Goal: Transaction & Acquisition: Purchase product/service

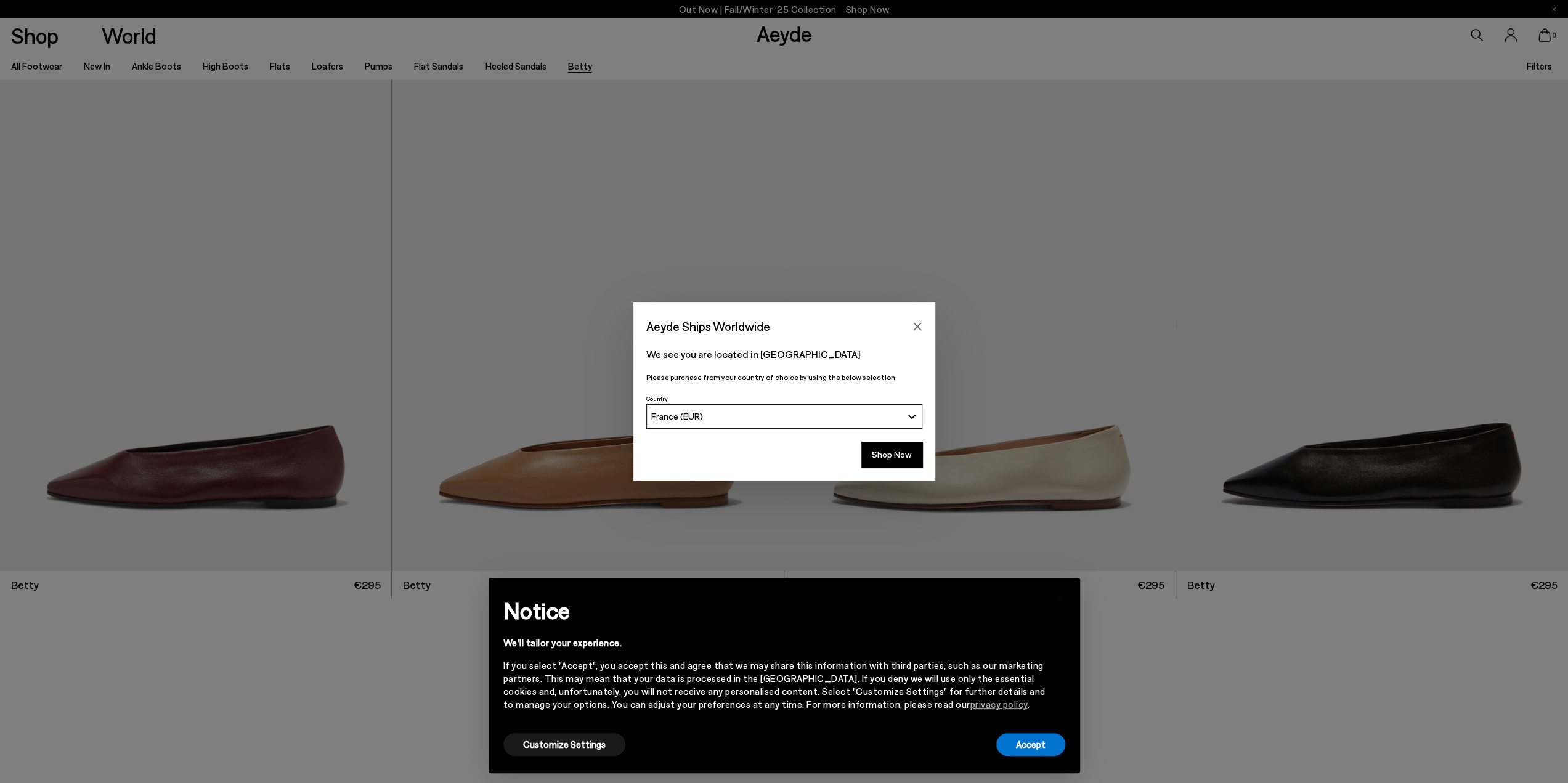
click at [877, 420] on div "France (EUR)" at bounding box center [776, 416] width 251 height 10
type input "******"
click at [775, 442] on link "[GEOGRAPHIC_DATA] / [GEOGRAPHIC_DATA] (EUR)" at bounding box center [784, 443] width 275 height 24
click at [897, 454] on button "Shop Now" at bounding box center [891, 454] width 61 height 26
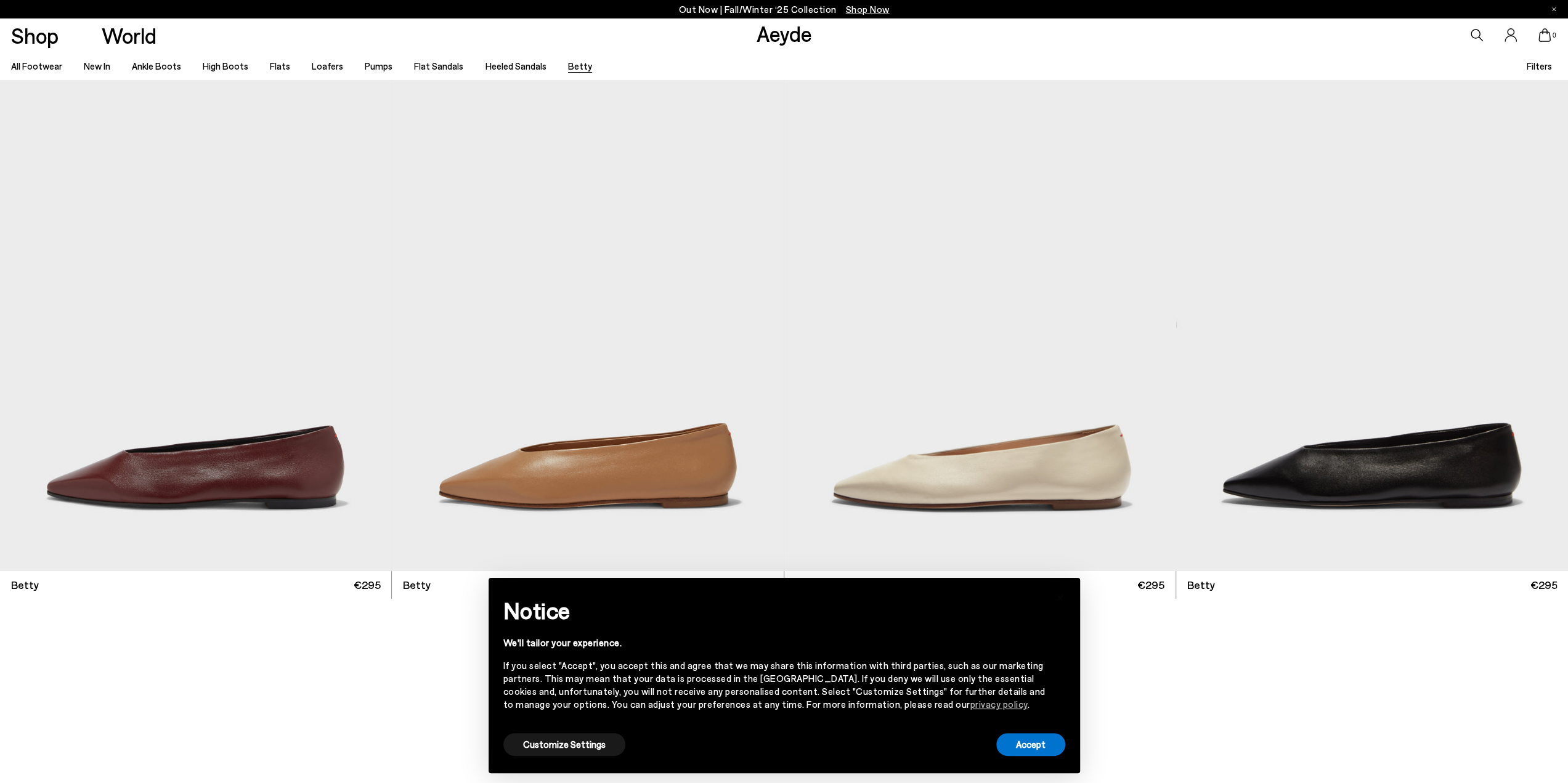
click at [895, 573] on div "× Notice We'll tailor your experience. If you select "Accept", you accept this …" at bounding box center [784, 675] width 611 height 215
click at [896, 575] on div "× Notice We'll tailor your experience. If you select "Accept", you accept this …" at bounding box center [784, 675] width 611 height 215
click at [1051, 744] on button "Accept" at bounding box center [1031, 744] width 69 height 23
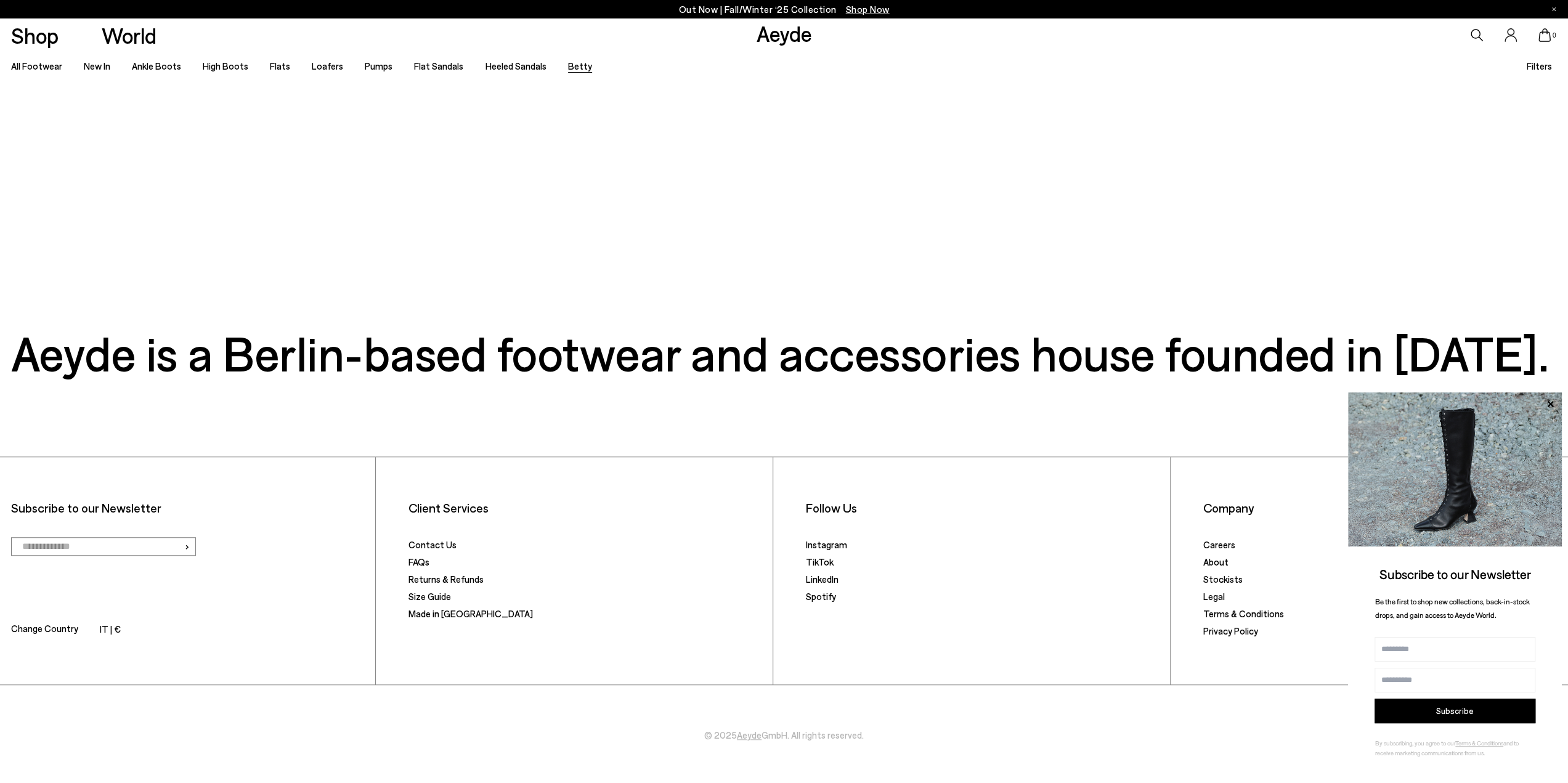
scroll to position [535, 0]
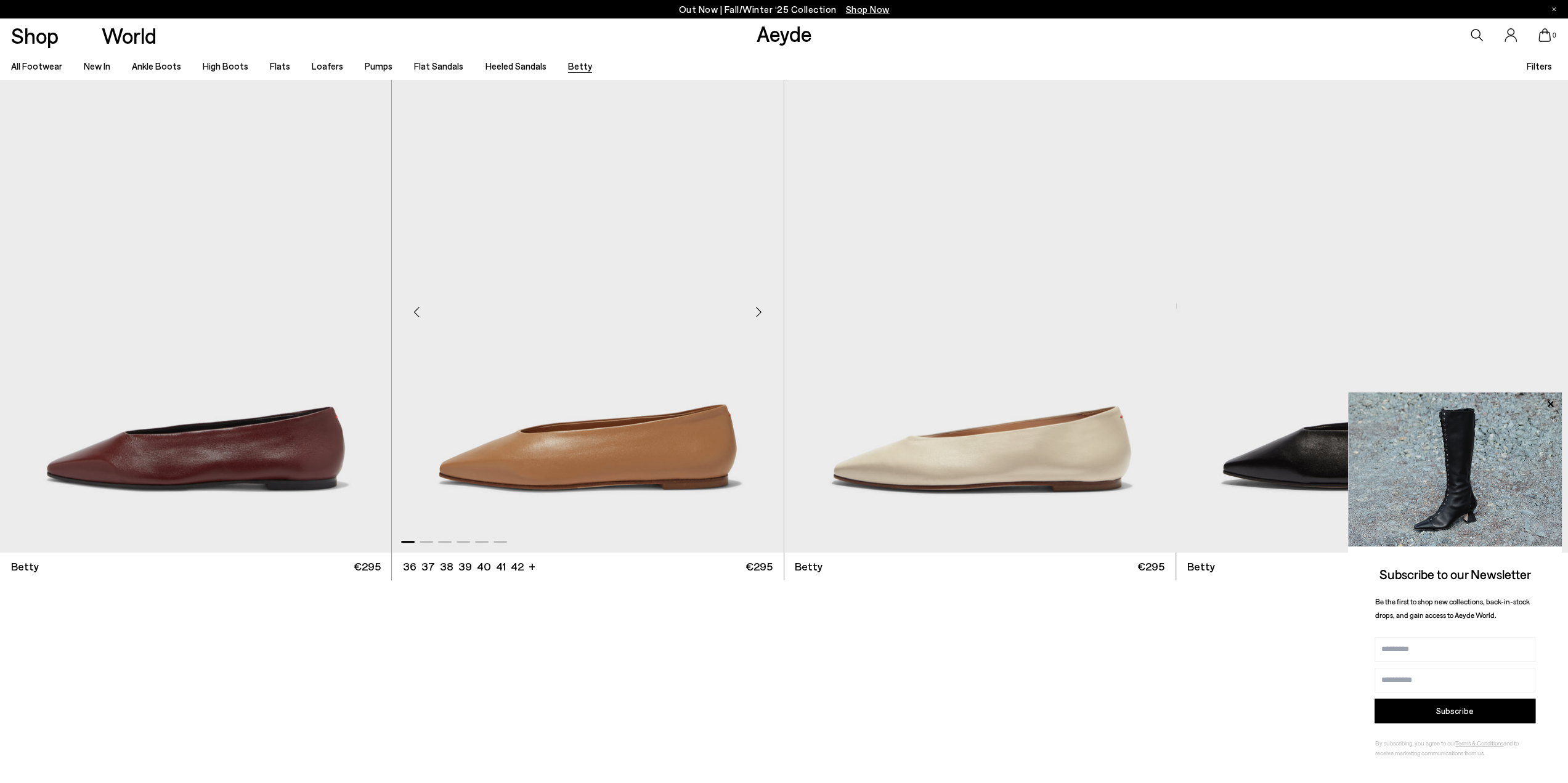
scroll to position [0, 0]
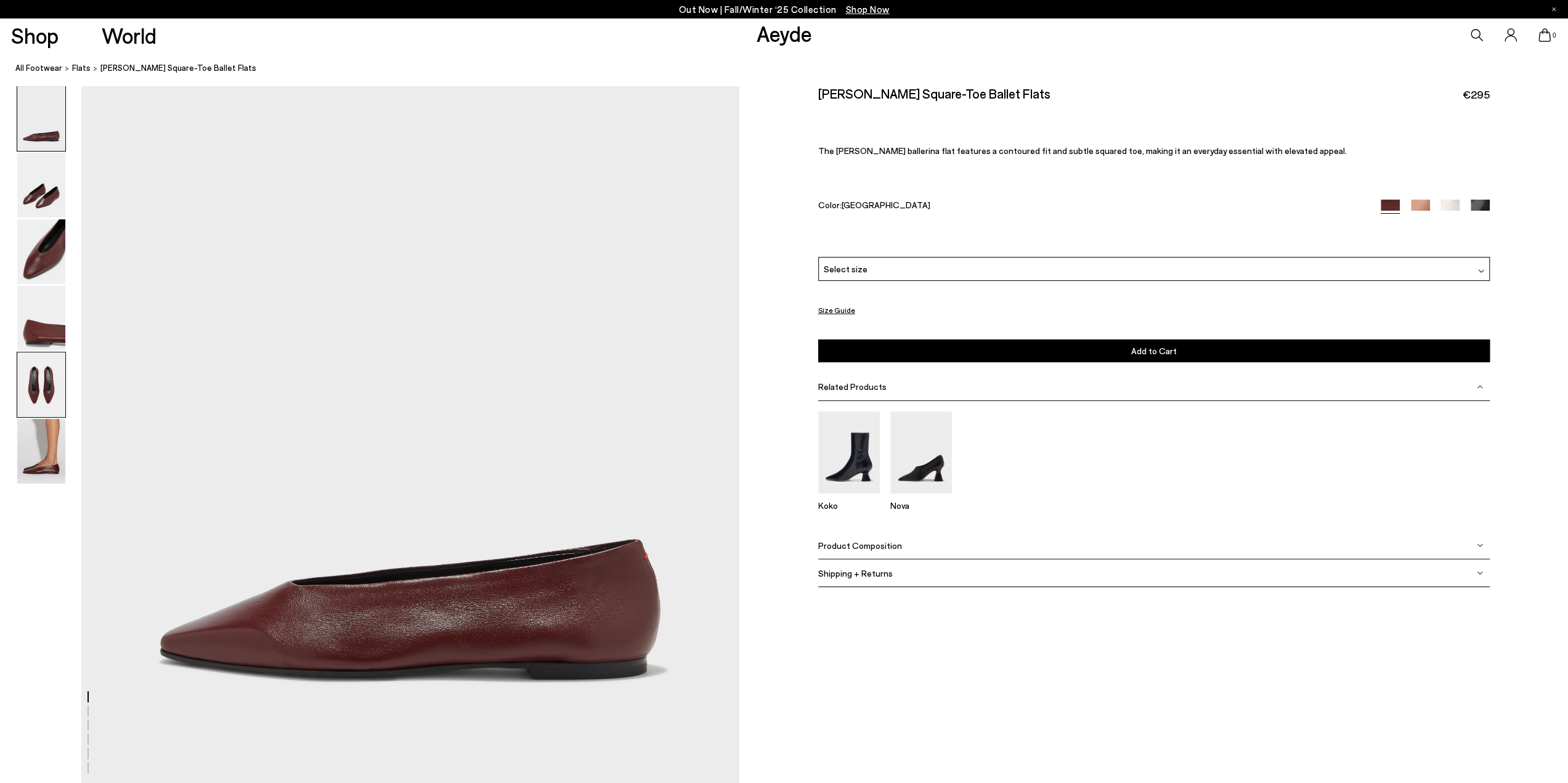
click at [53, 392] on img at bounding box center [41, 384] width 48 height 65
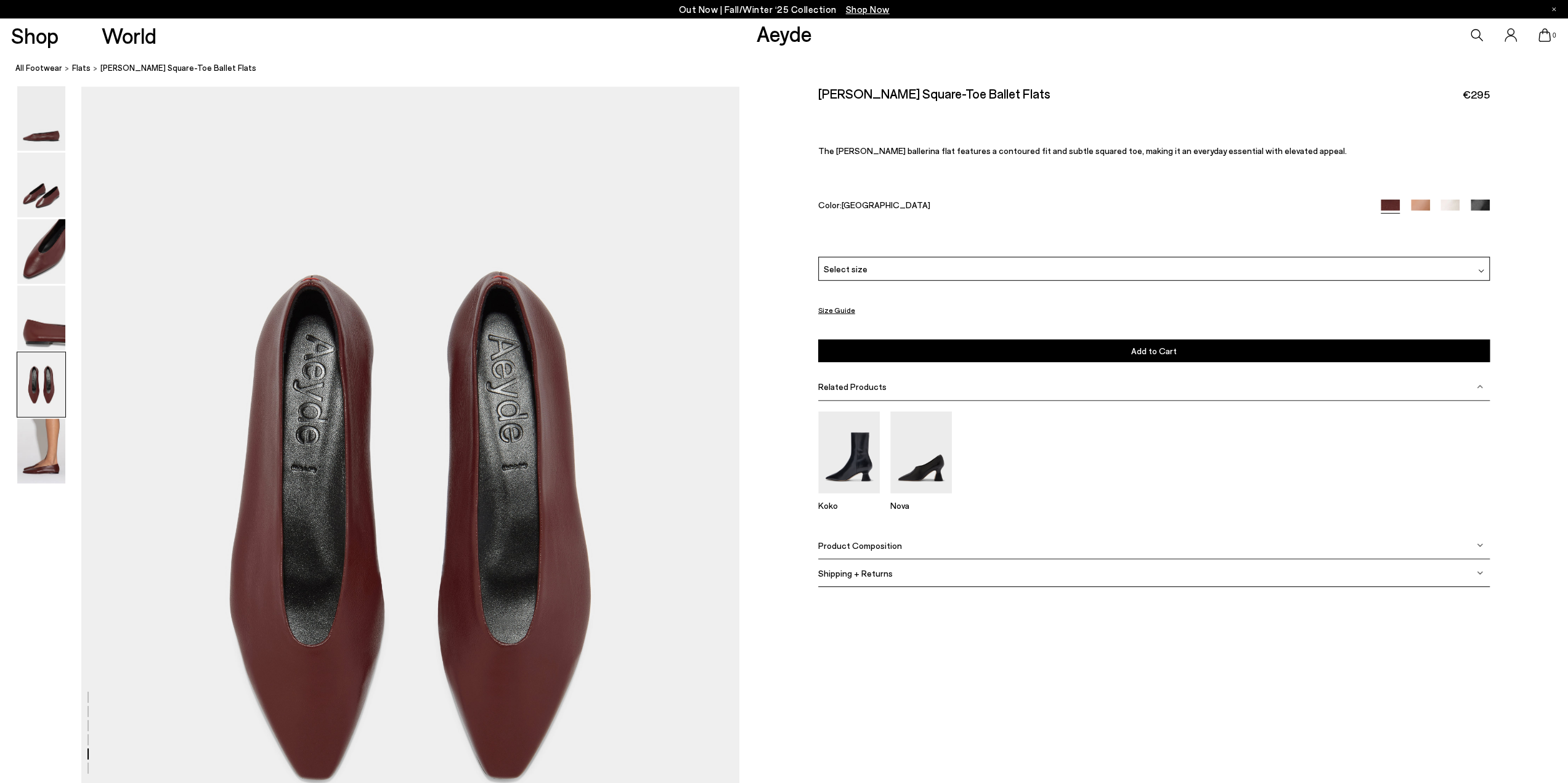
scroll to position [3338, 0]
click at [849, 262] on span "Select size" at bounding box center [845, 268] width 44 height 13
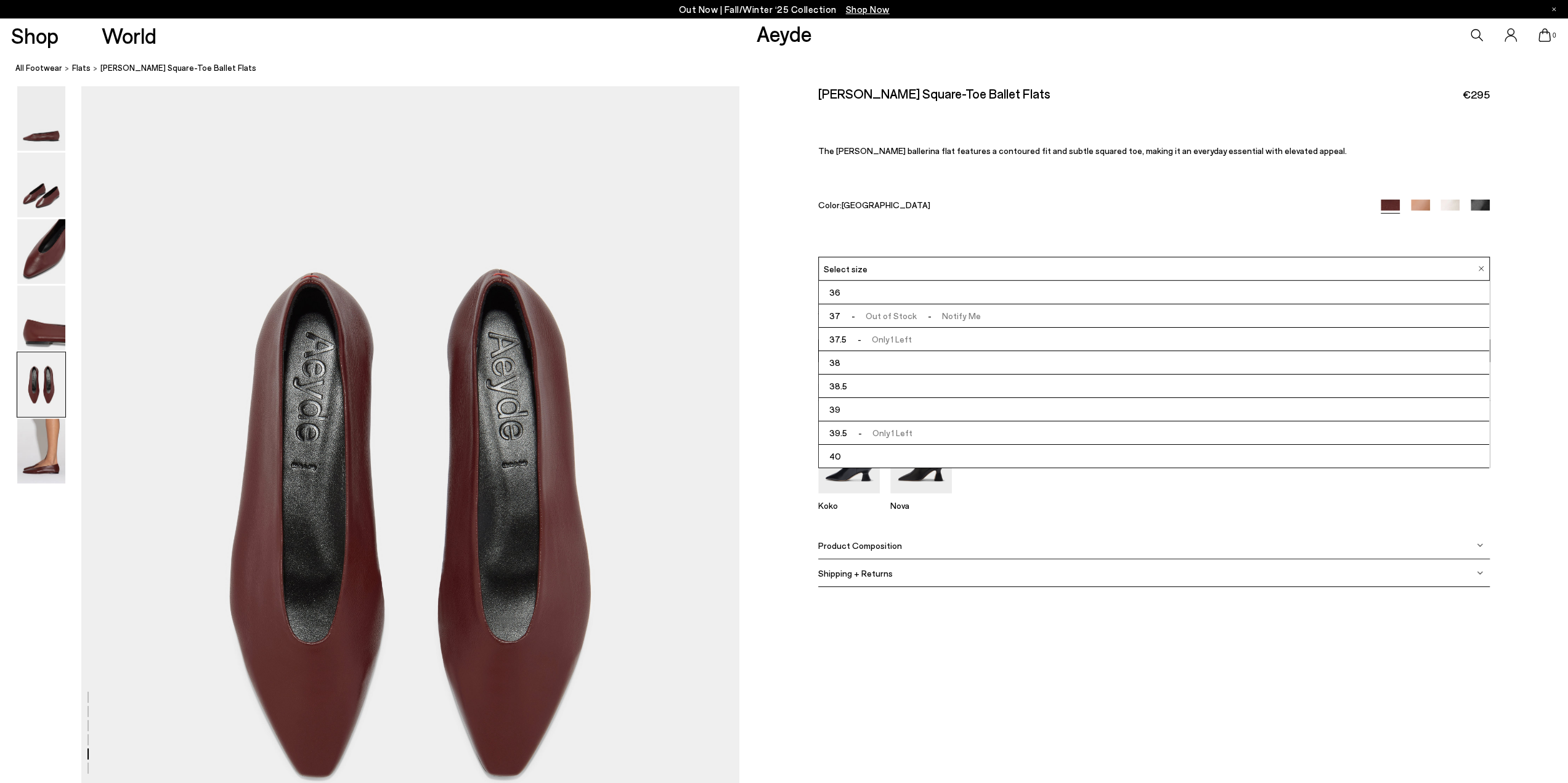
click at [872, 360] on li "38" at bounding box center [1153, 363] width 670 height 23
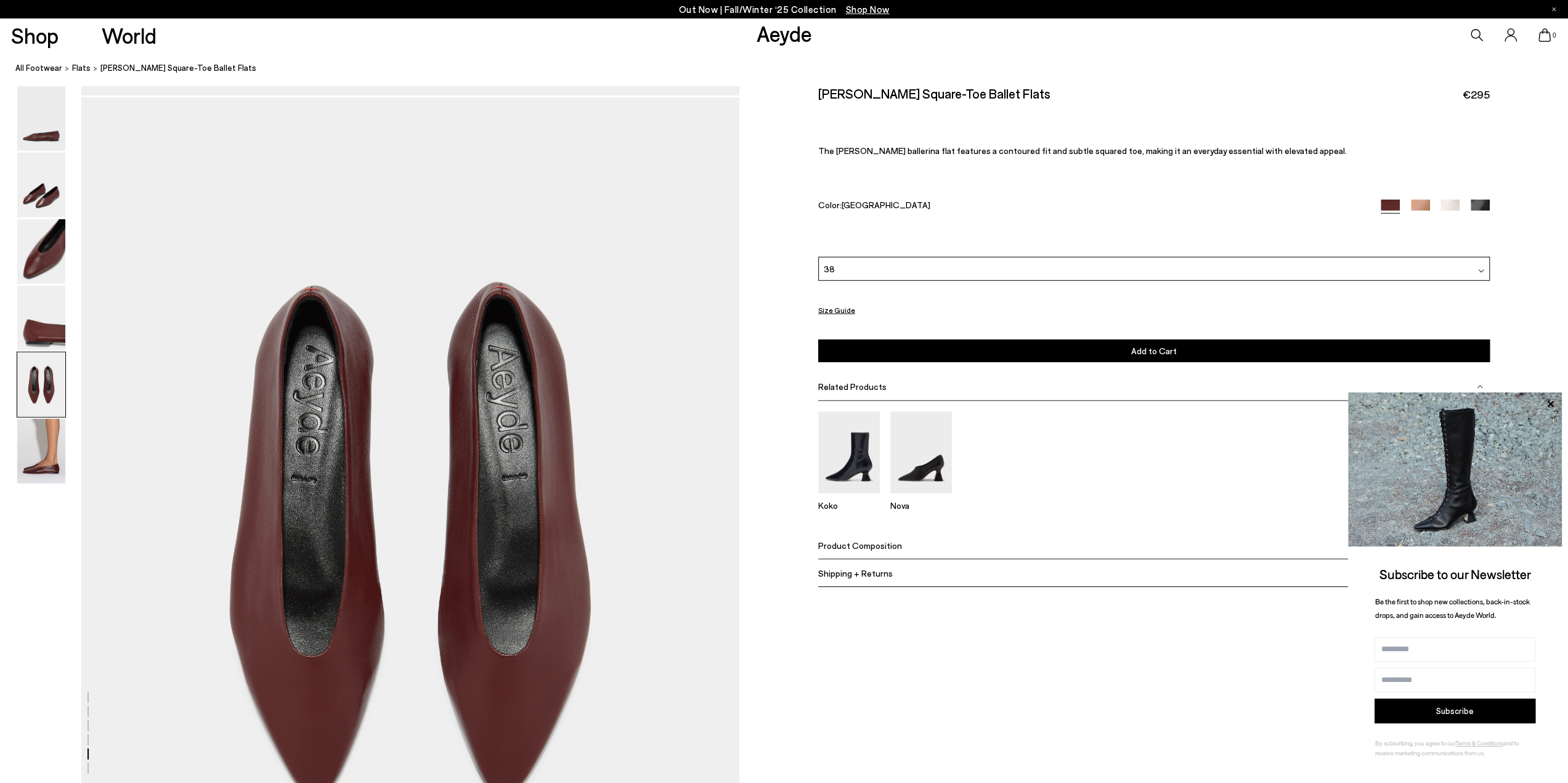
scroll to position [3277, 0]
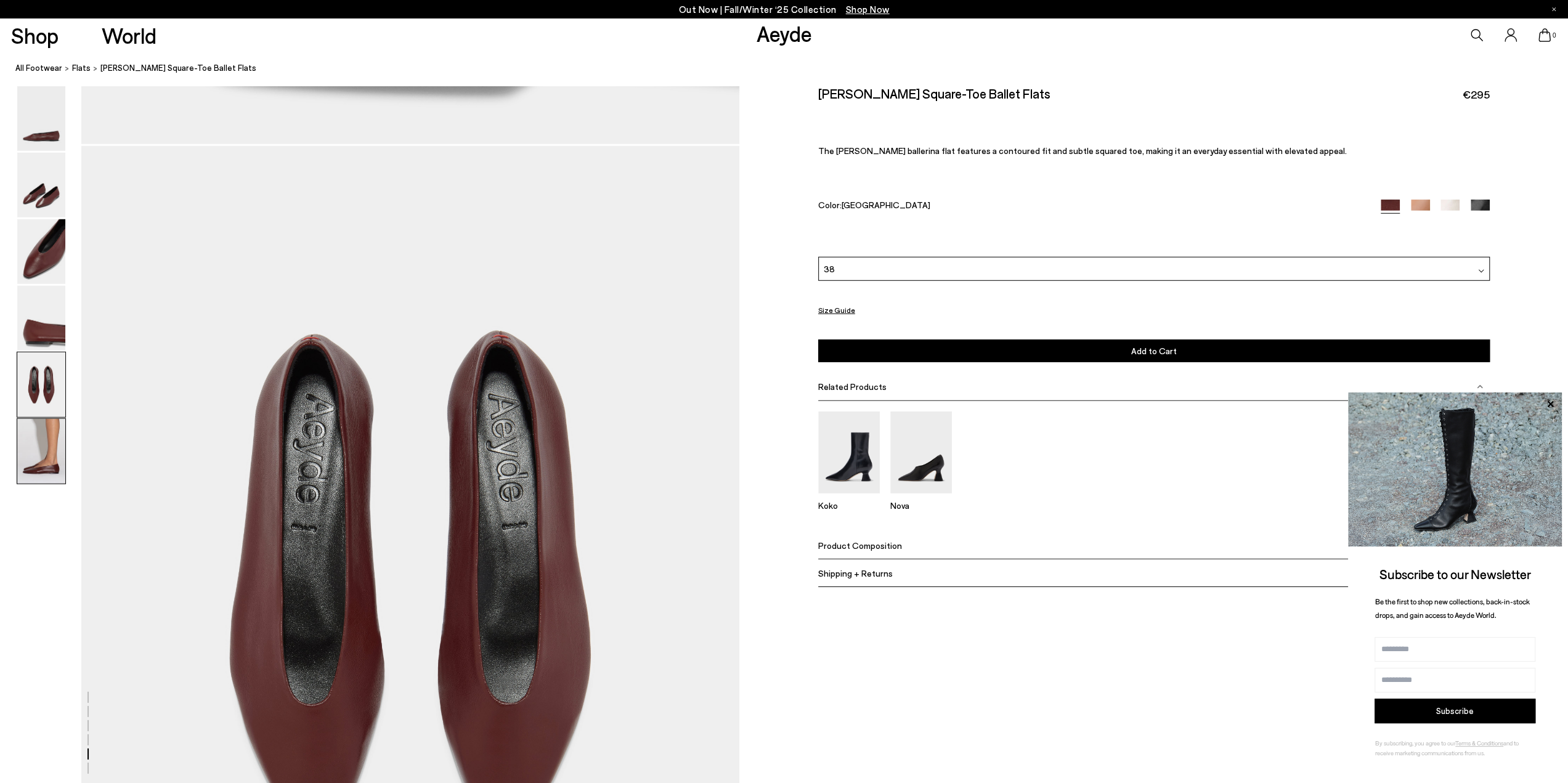
click at [63, 463] on img at bounding box center [41, 451] width 48 height 65
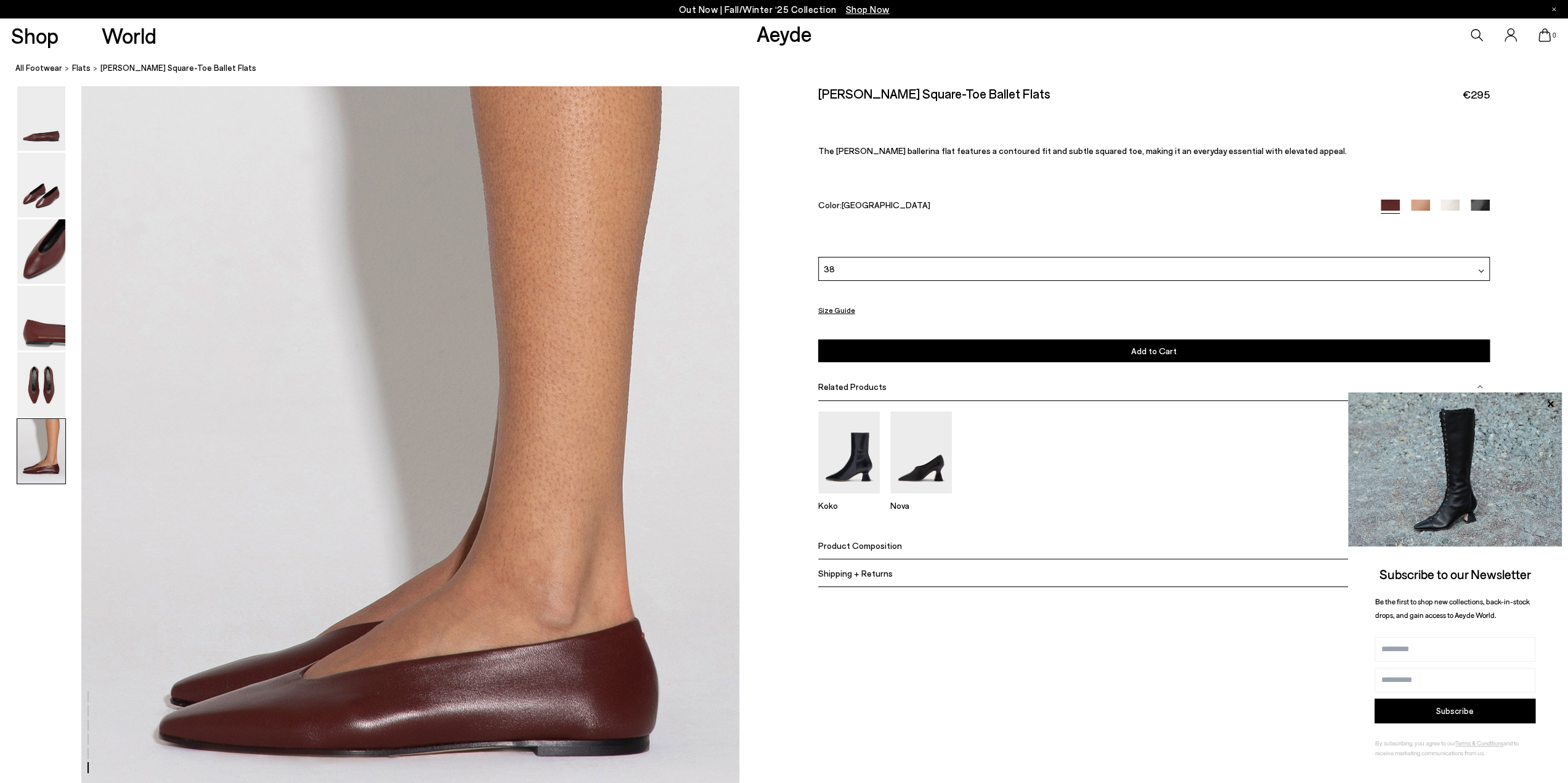
scroll to position [4301, 0]
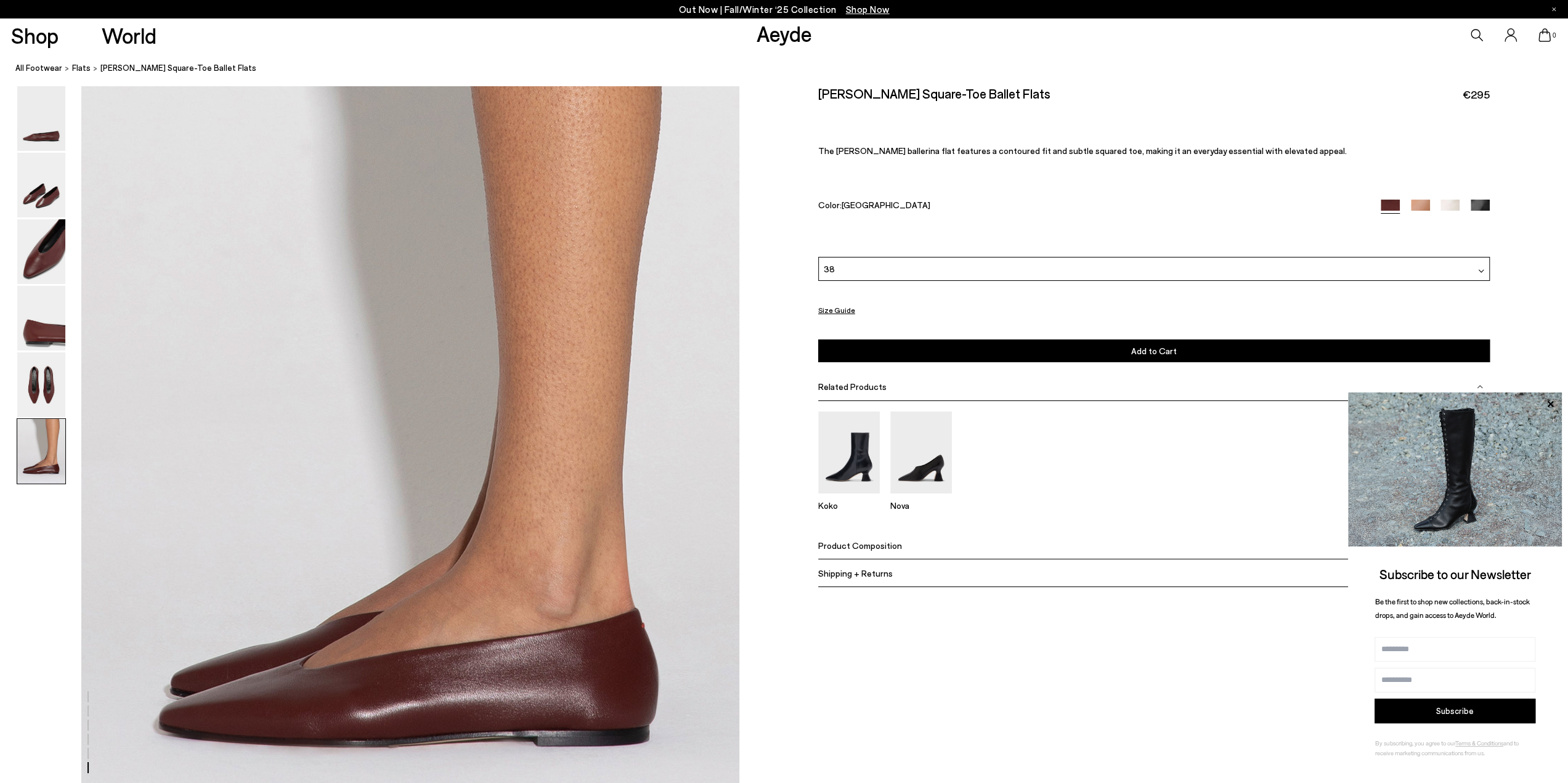
click at [887, 268] on div "38" at bounding box center [1154, 268] width 672 height 24
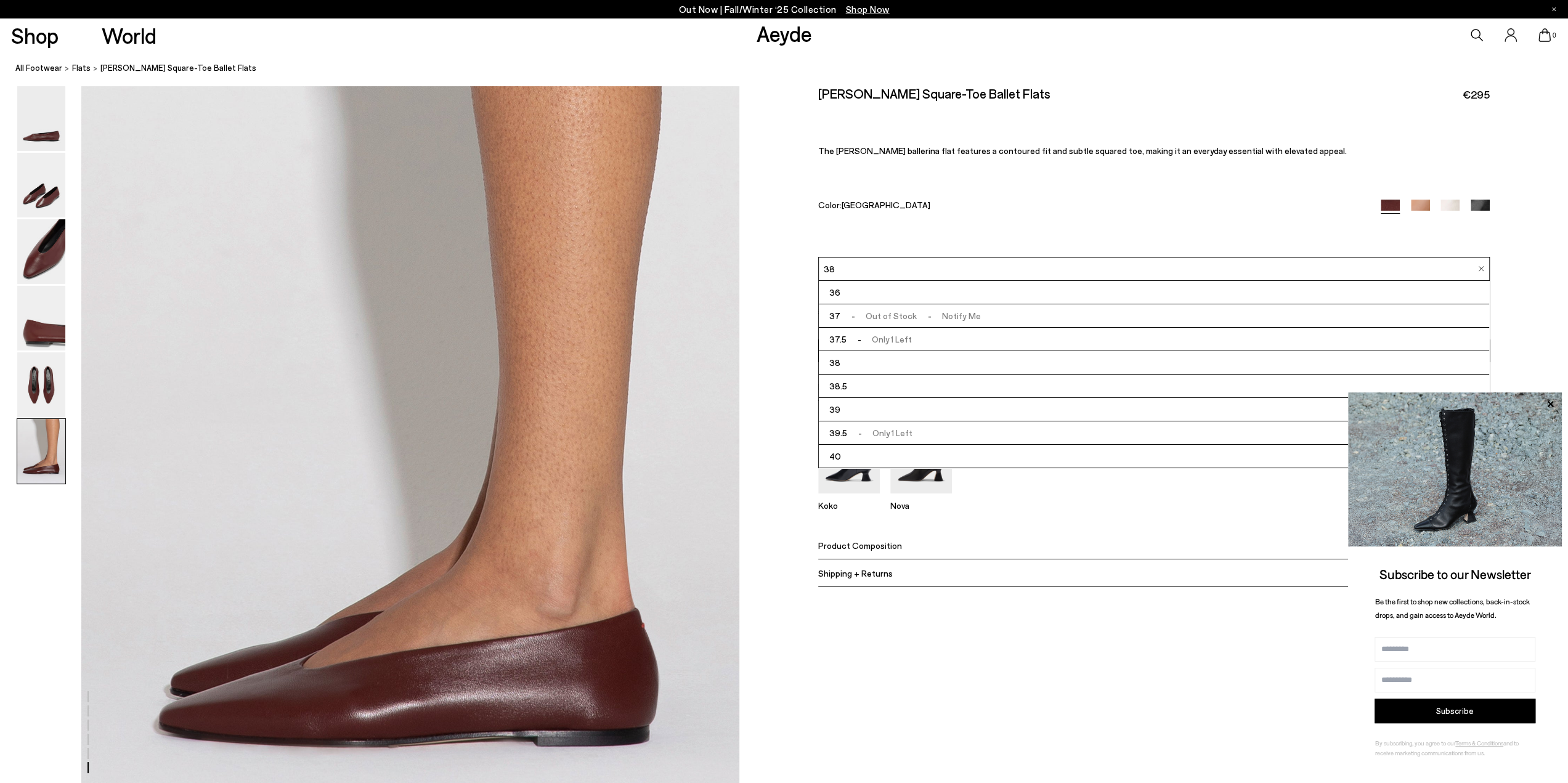
click at [937, 221] on div "Betty Square-Toe Ballet Flats €295 The Betty ballerina flat features a contoure…" at bounding box center [1154, 171] width 672 height 171
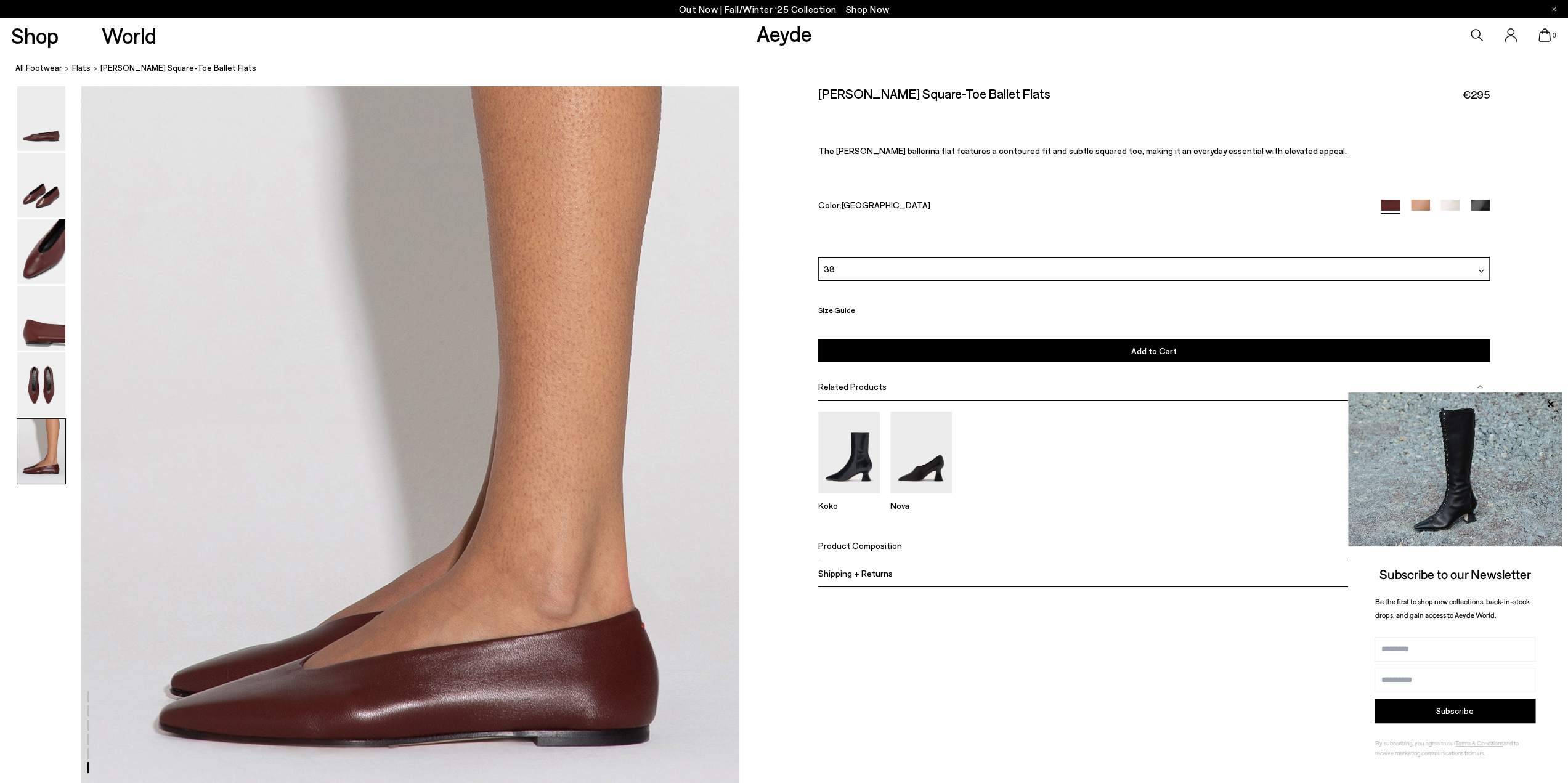
click at [968, 352] on button "Add to Cart Select a Size First" at bounding box center [1154, 350] width 672 height 23
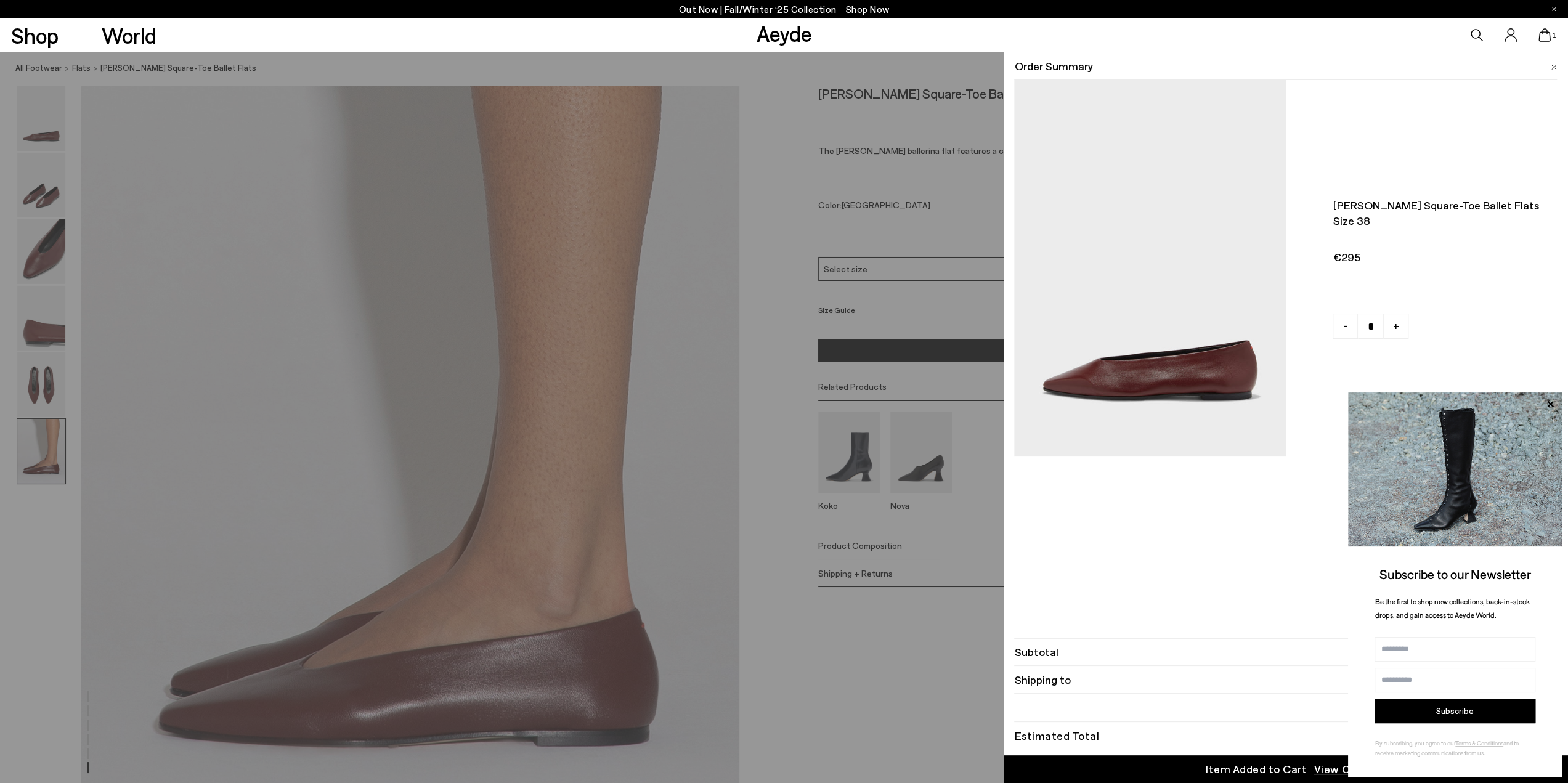
click at [1555, 65] on img at bounding box center [1553, 67] width 6 height 6
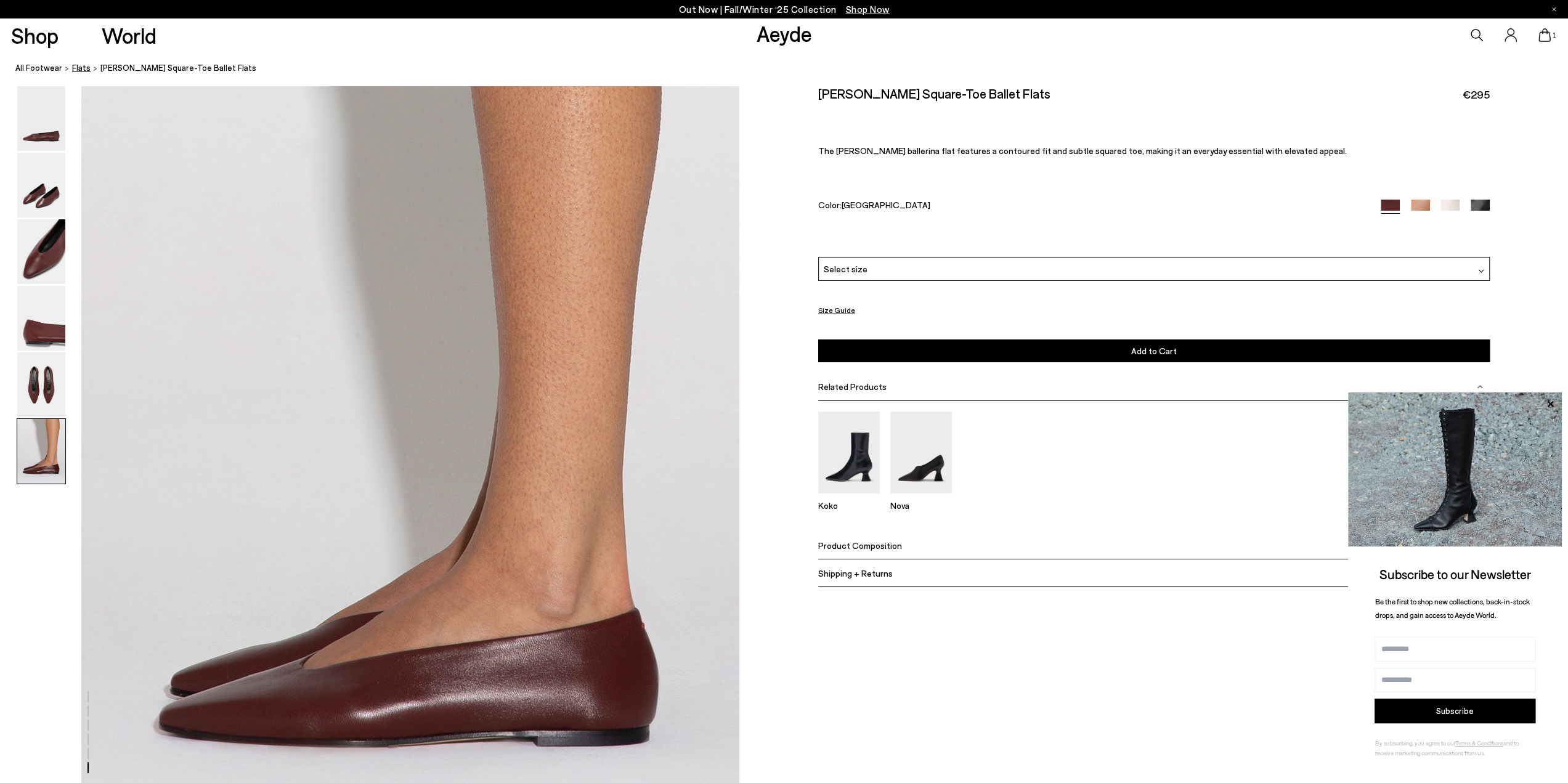
click at [78, 67] on span "flats" at bounding box center [81, 68] width 18 height 10
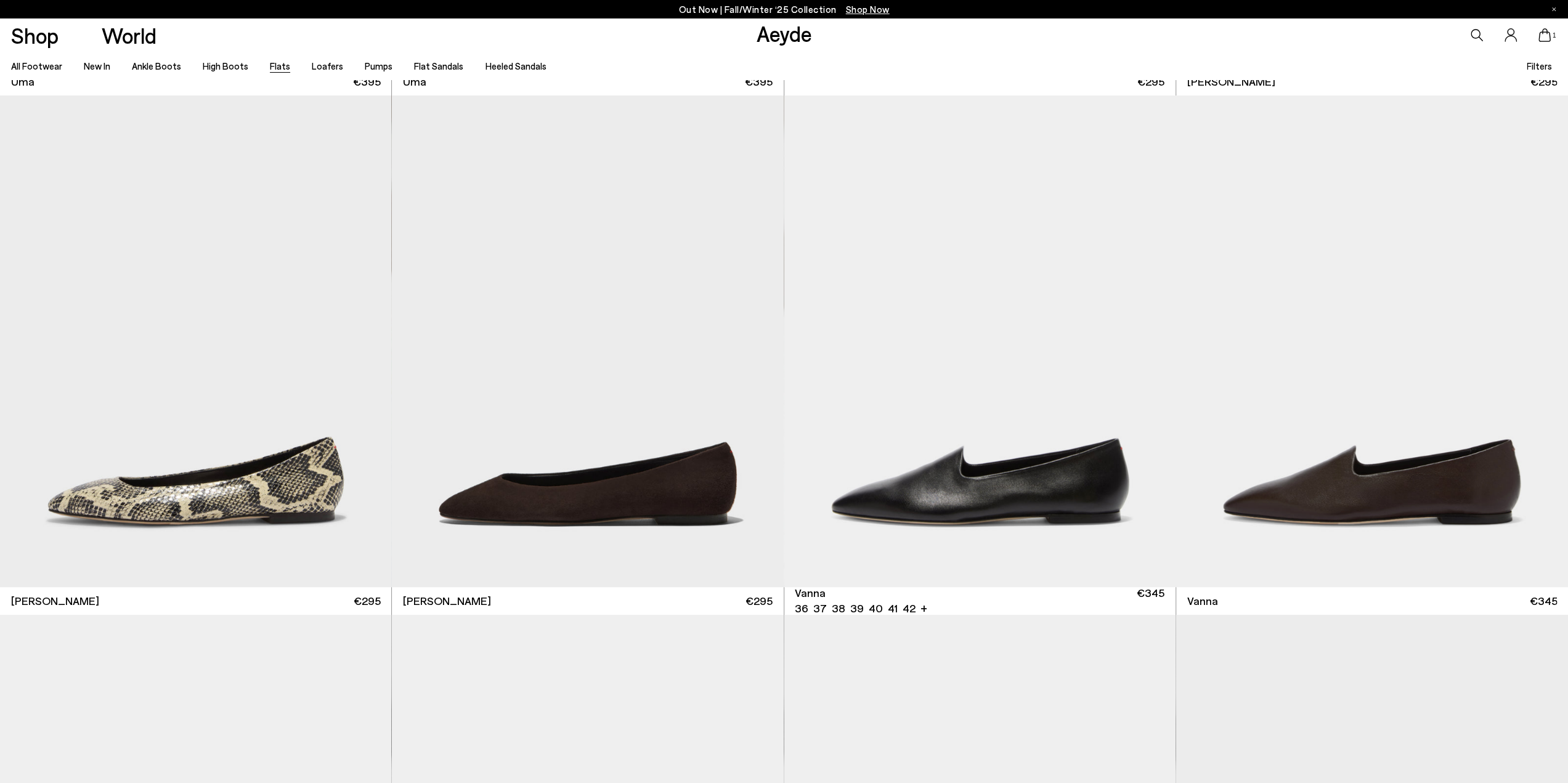
scroll to position [554, 0]
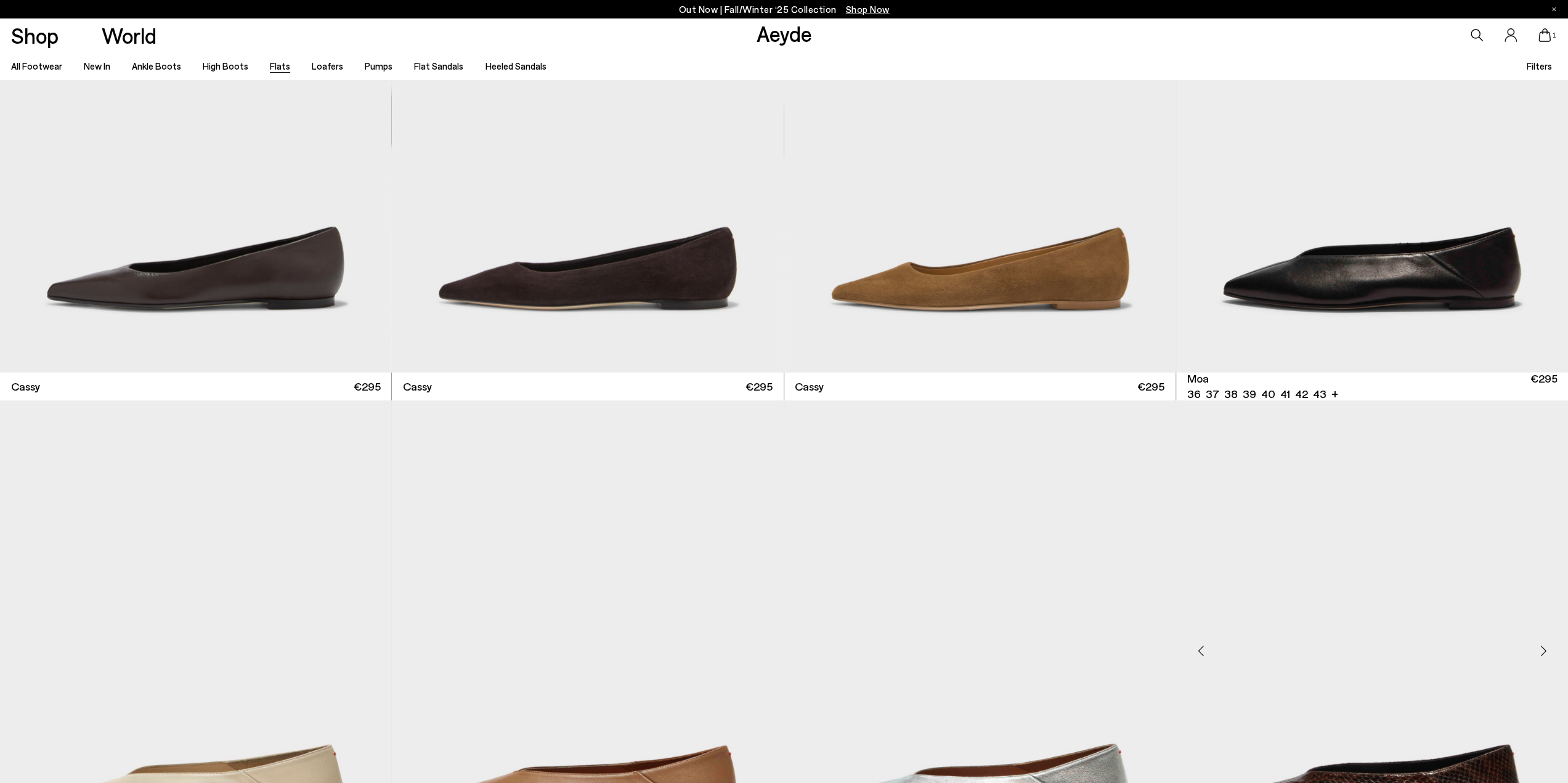
scroll to position [3511, 0]
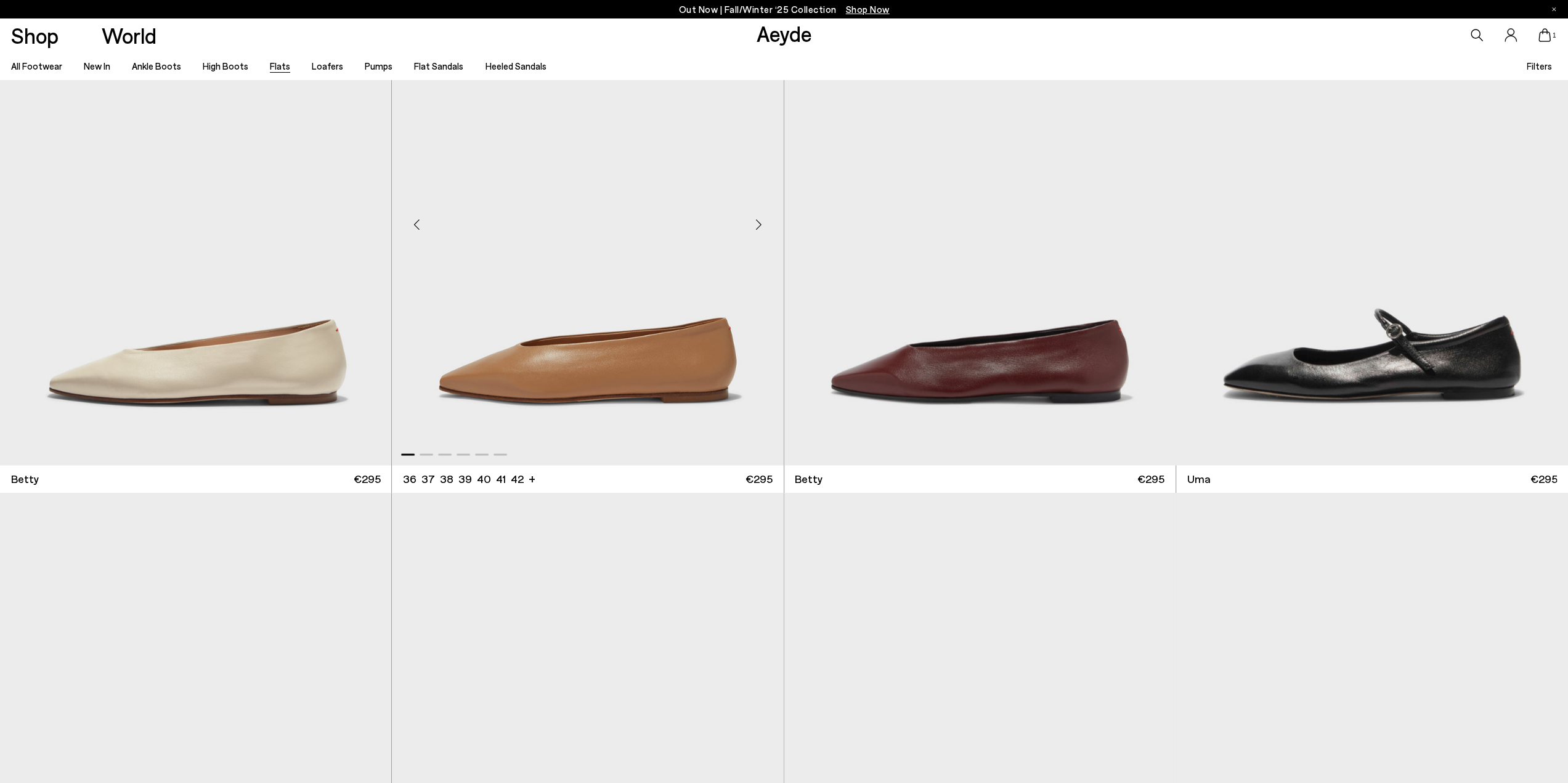
scroll to position [1417, 0]
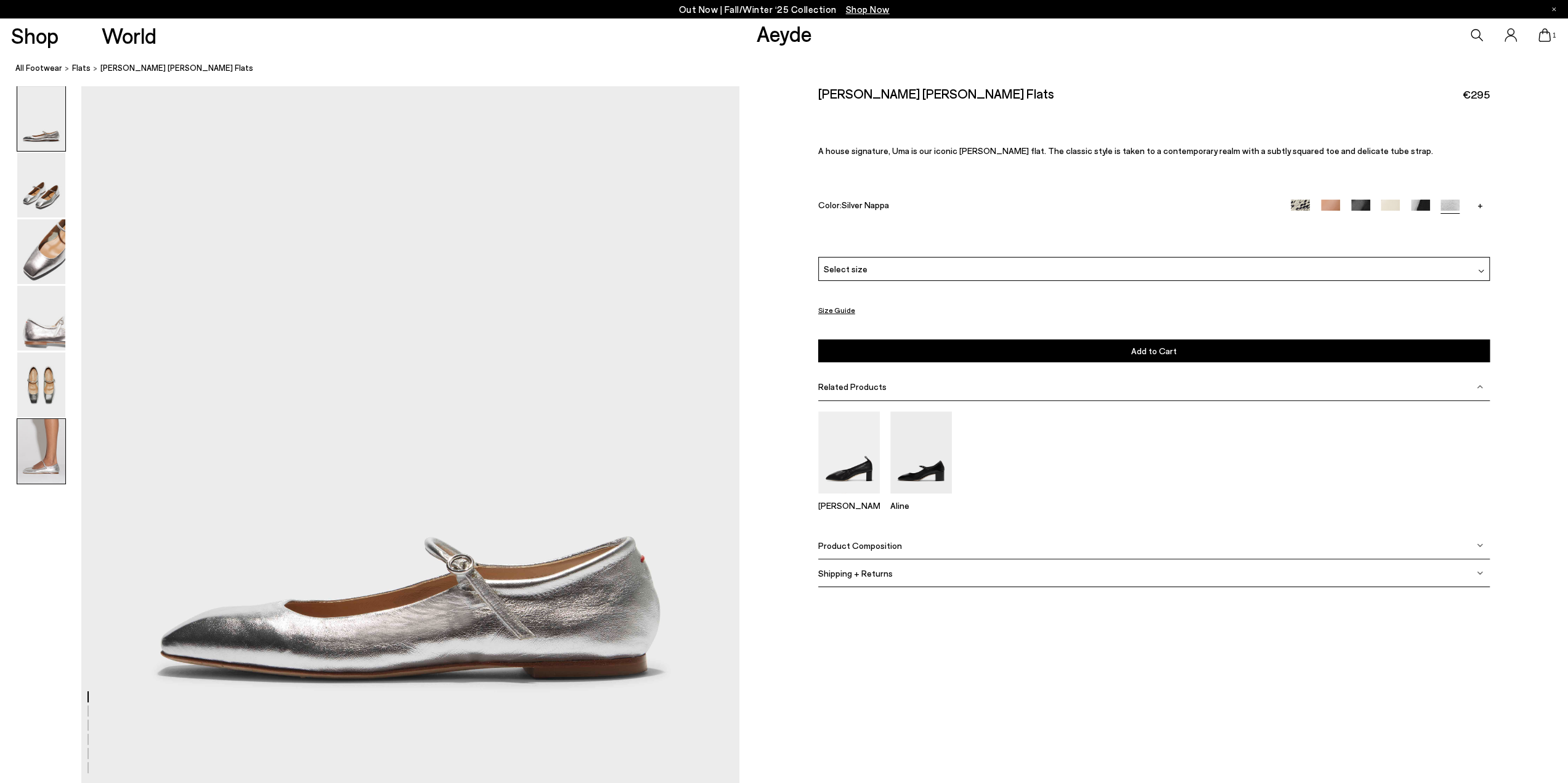
click at [43, 427] on img at bounding box center [41, 451] width 48 height 65
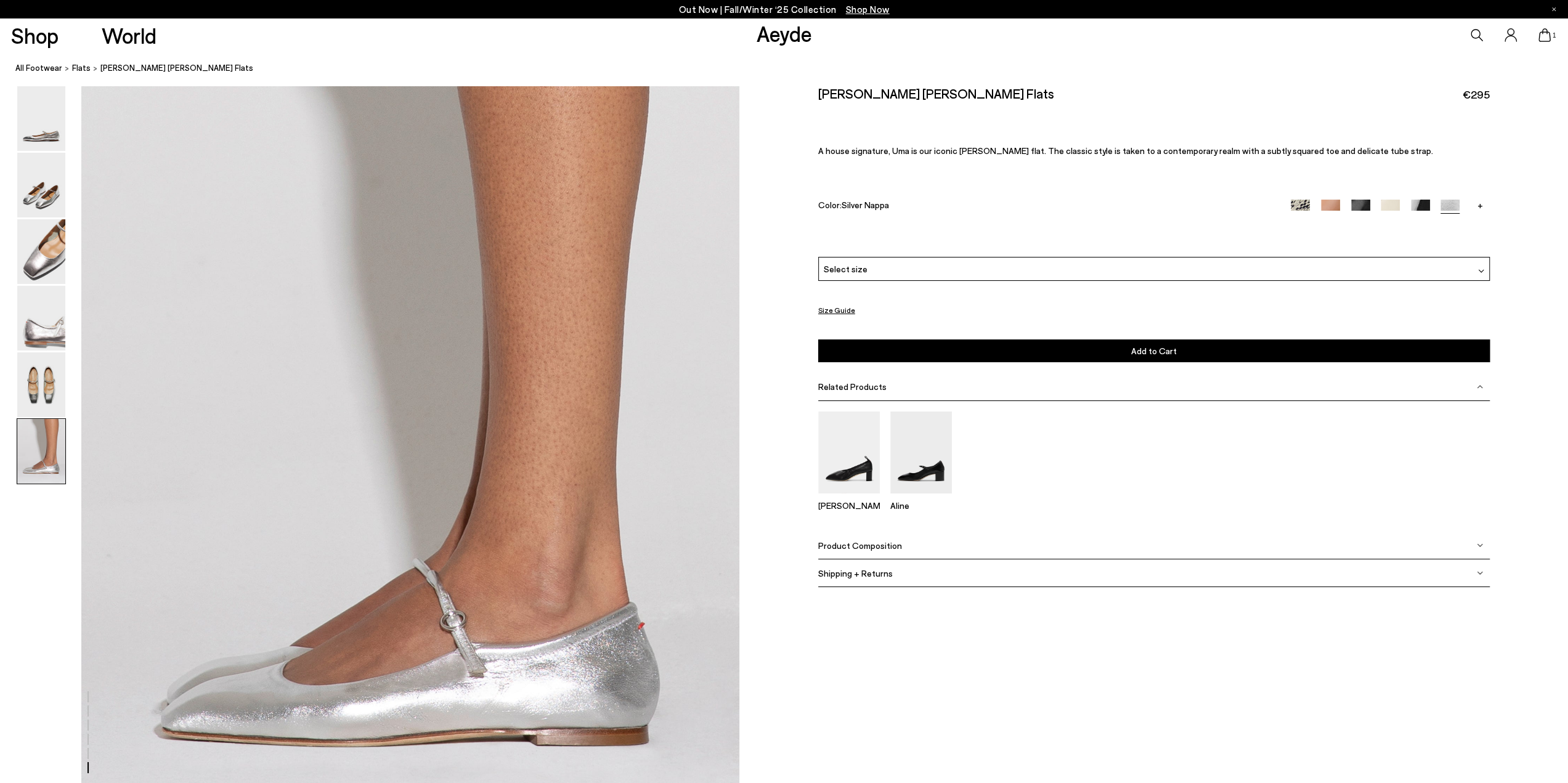
scroll to position [4301, 0]
click at [61, 262] on img at bounding box center [41, 251] width 48 height 65
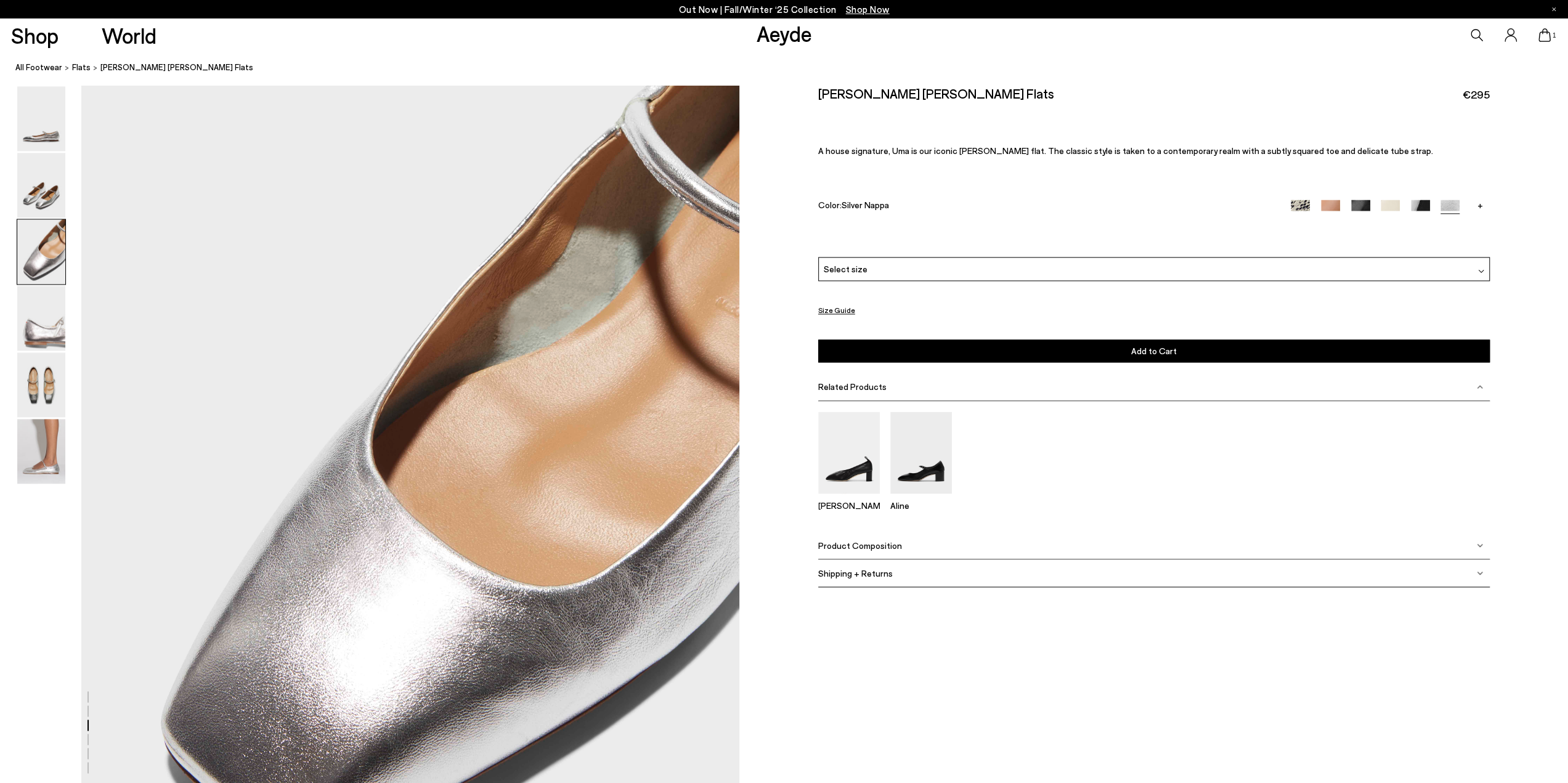
scroll to position [1579, 0]
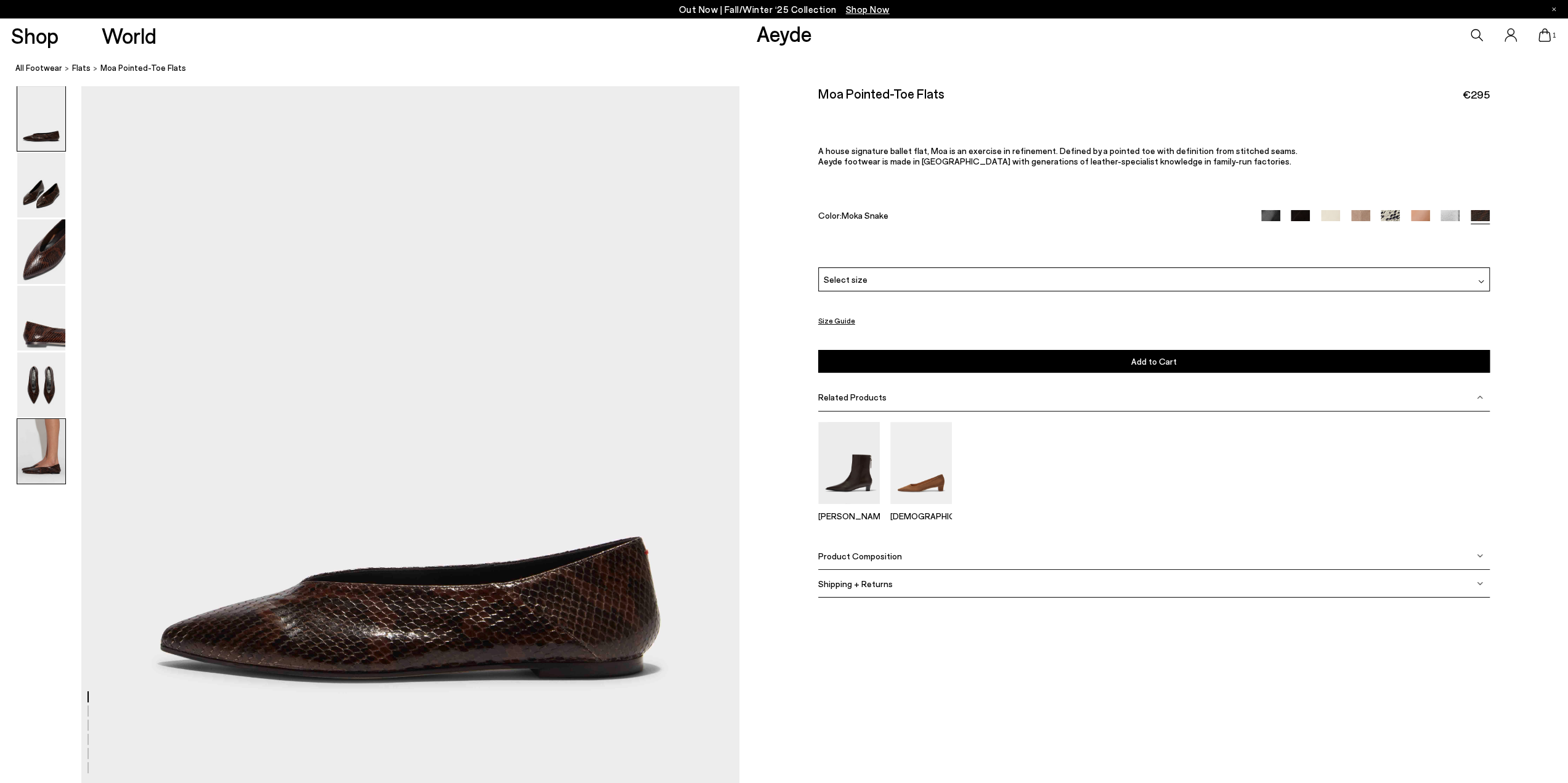
click at [44, 453] on img at bounding box center [41, 451] width 48 height 65
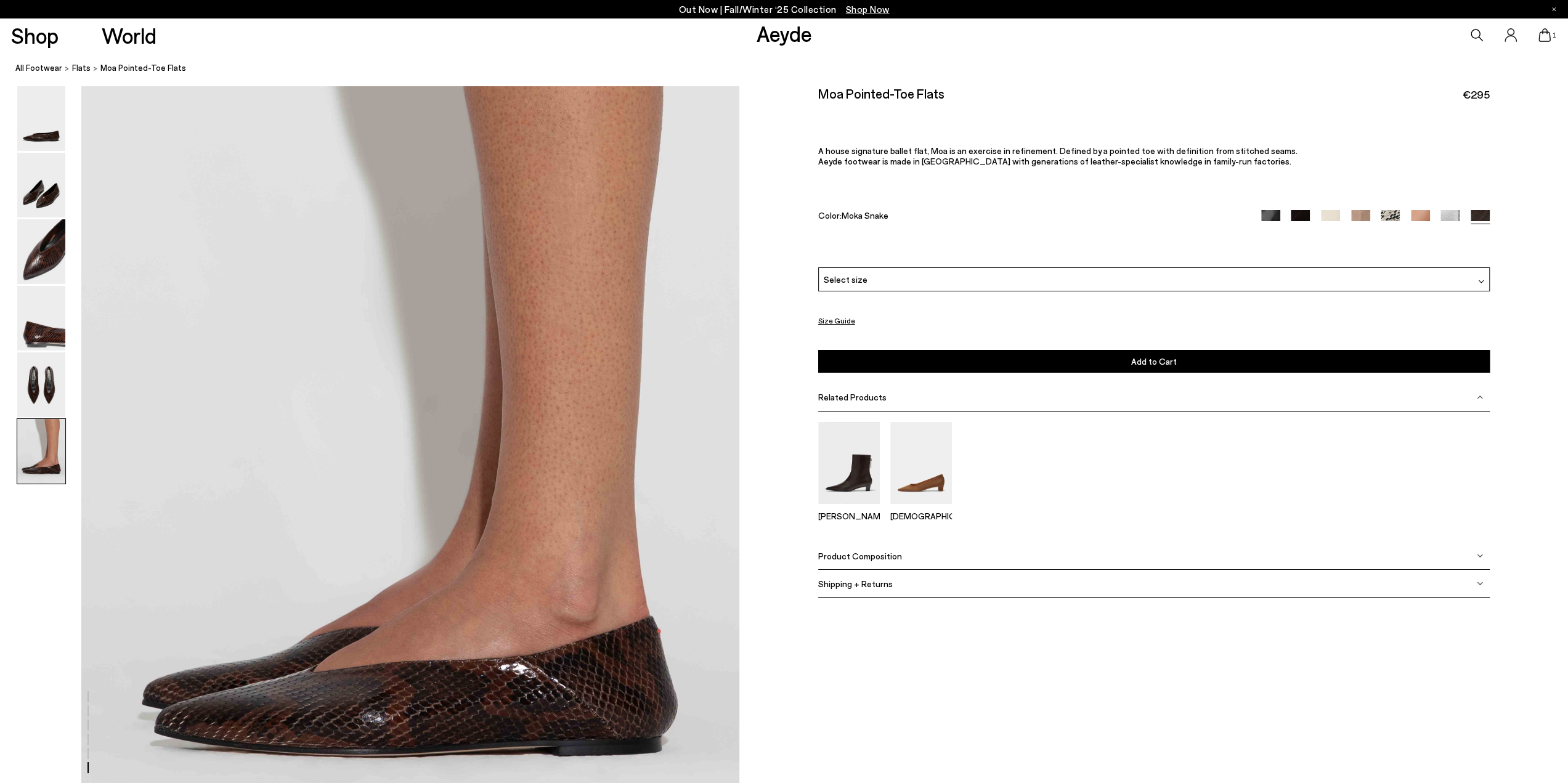
scroll to position [4301, 0]
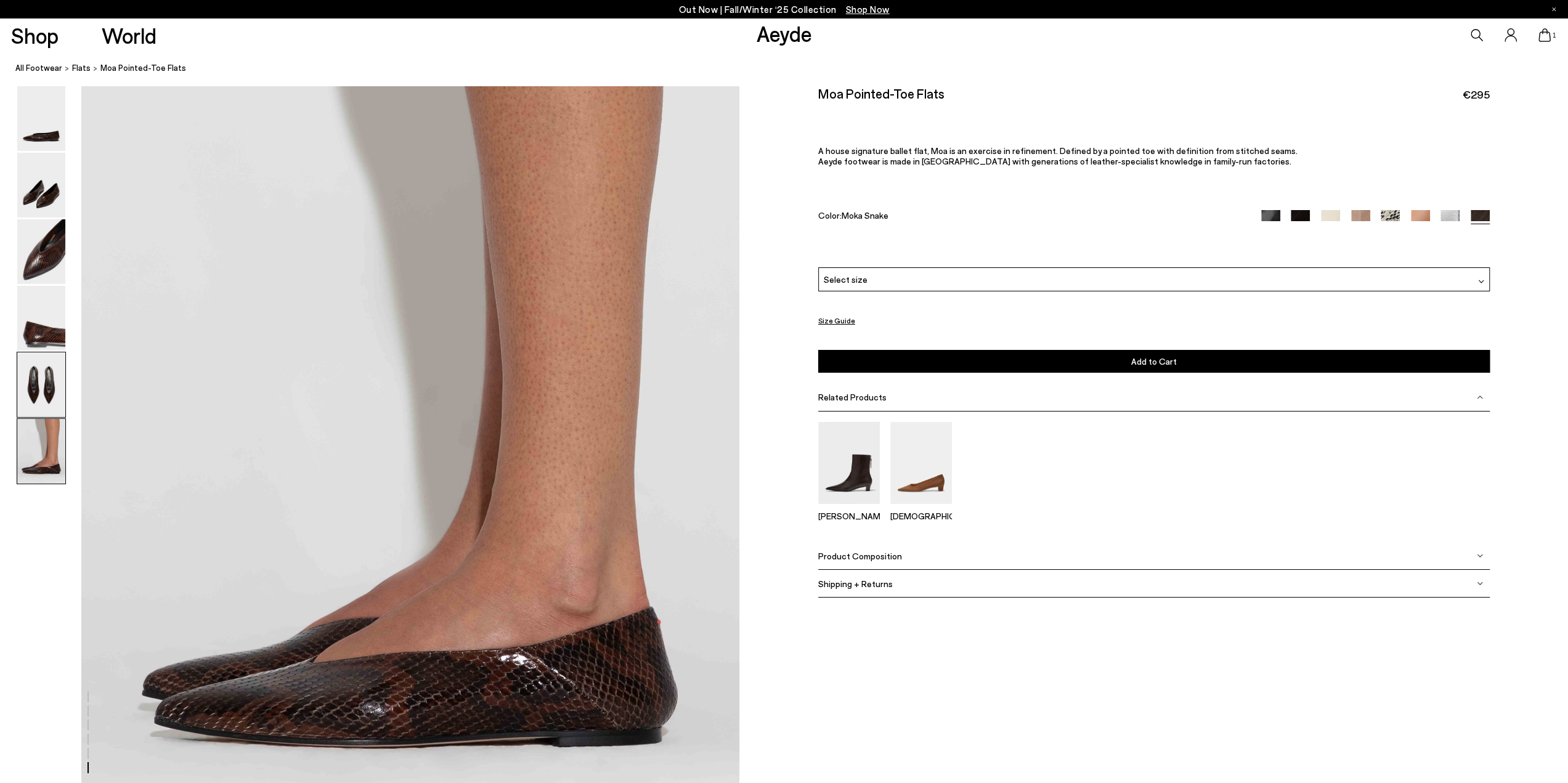
click at [46, 364] on img at bounding box center [41, 384] width 48 height 65
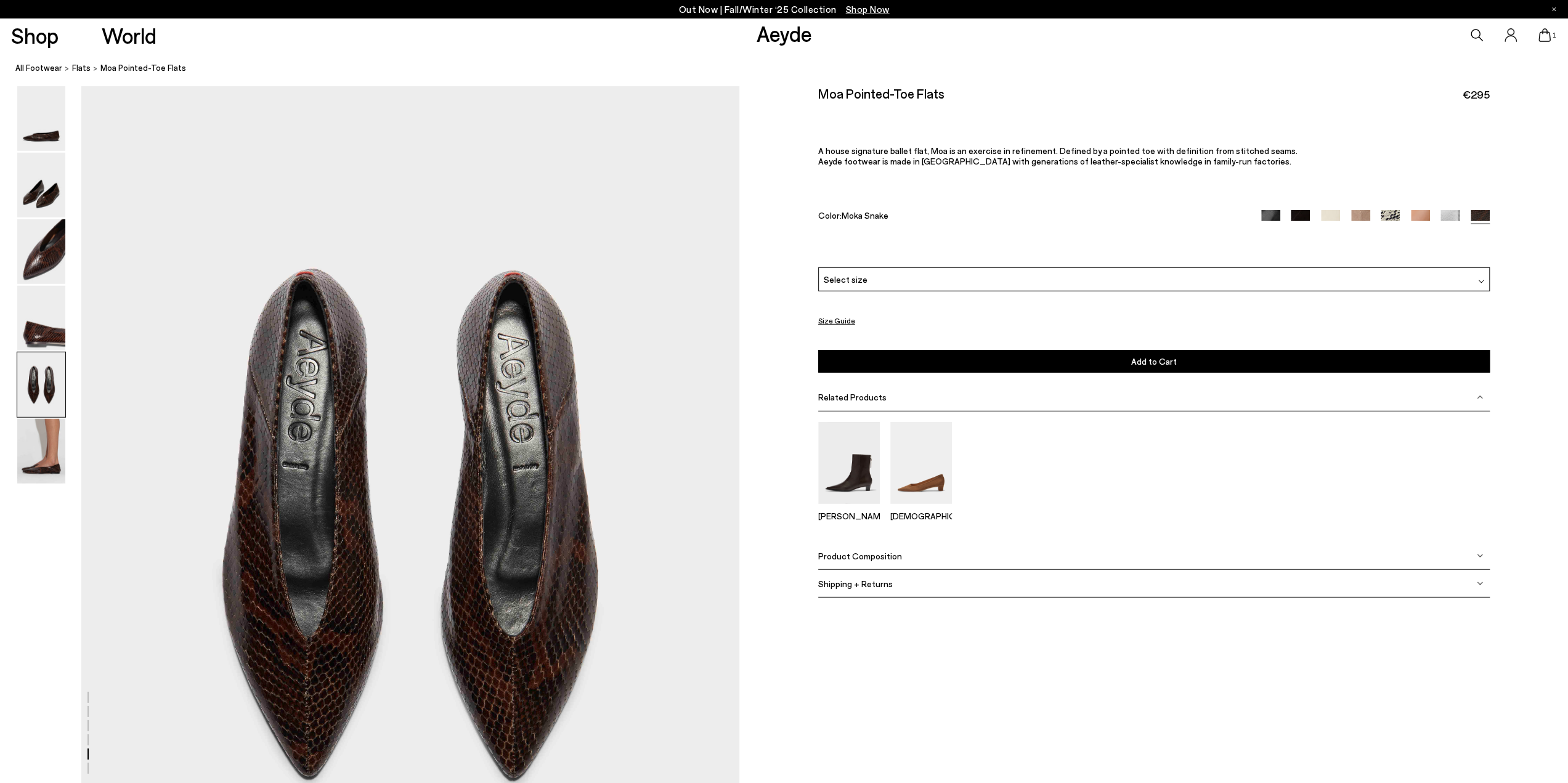
scroll to position [3338, 0]
click at [40, 464] on img at bounding box center [41, 451] width 48 height 65
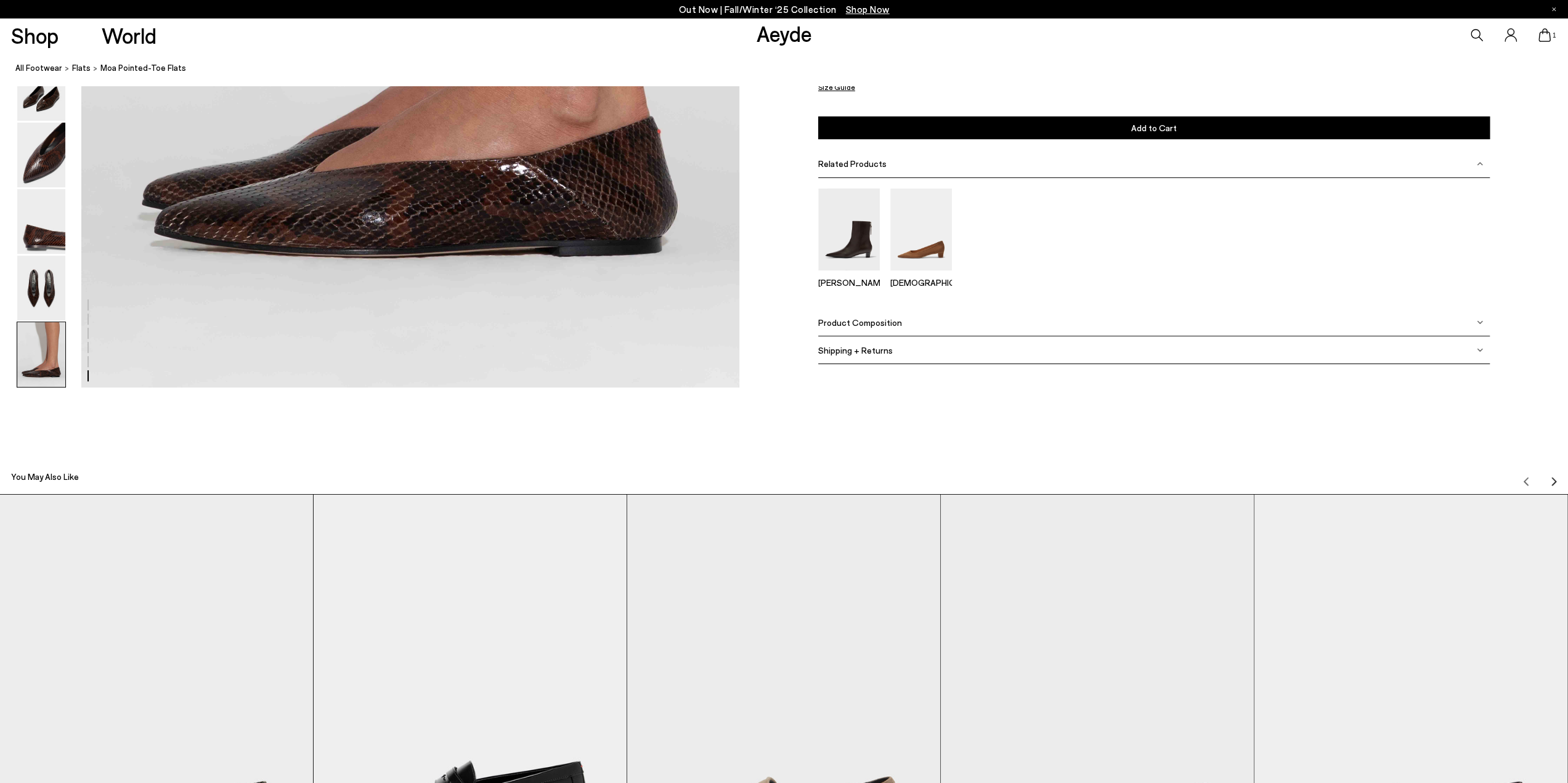
scroll to position [4671, 0]
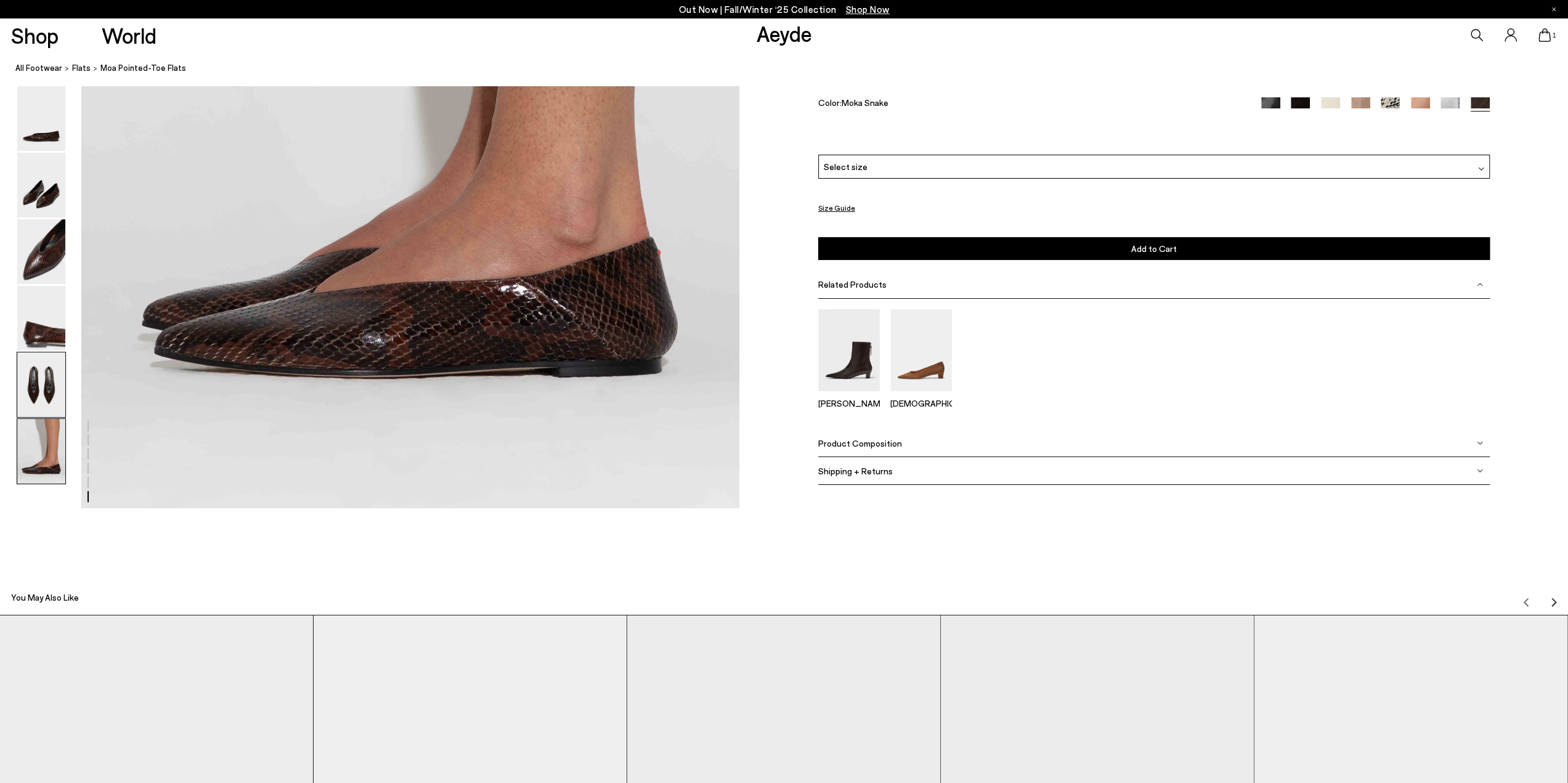
click at [31, 375] on img at bounding box center [41, 384] width 48 height 65
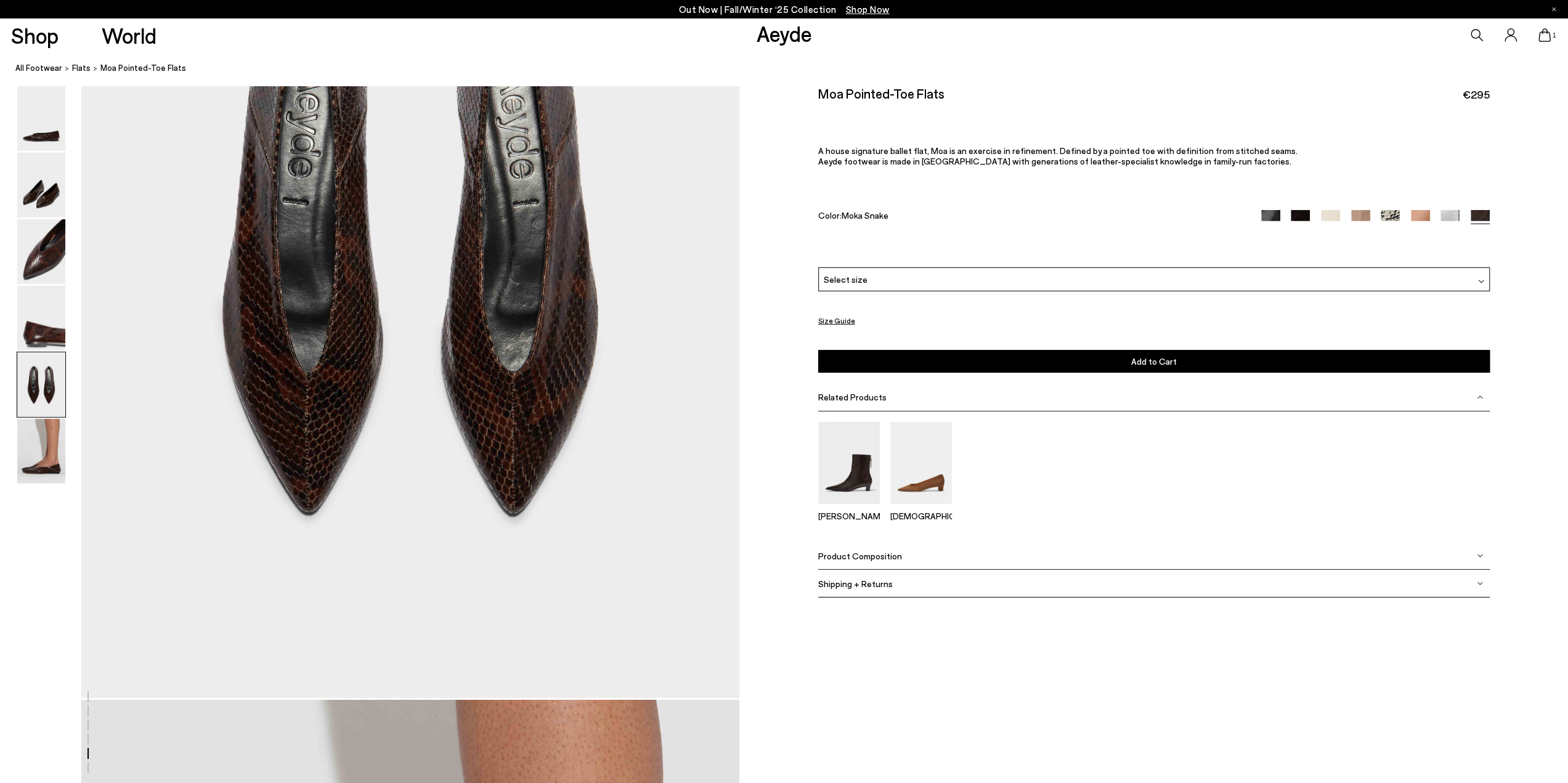
scroll to position [3524, 0]
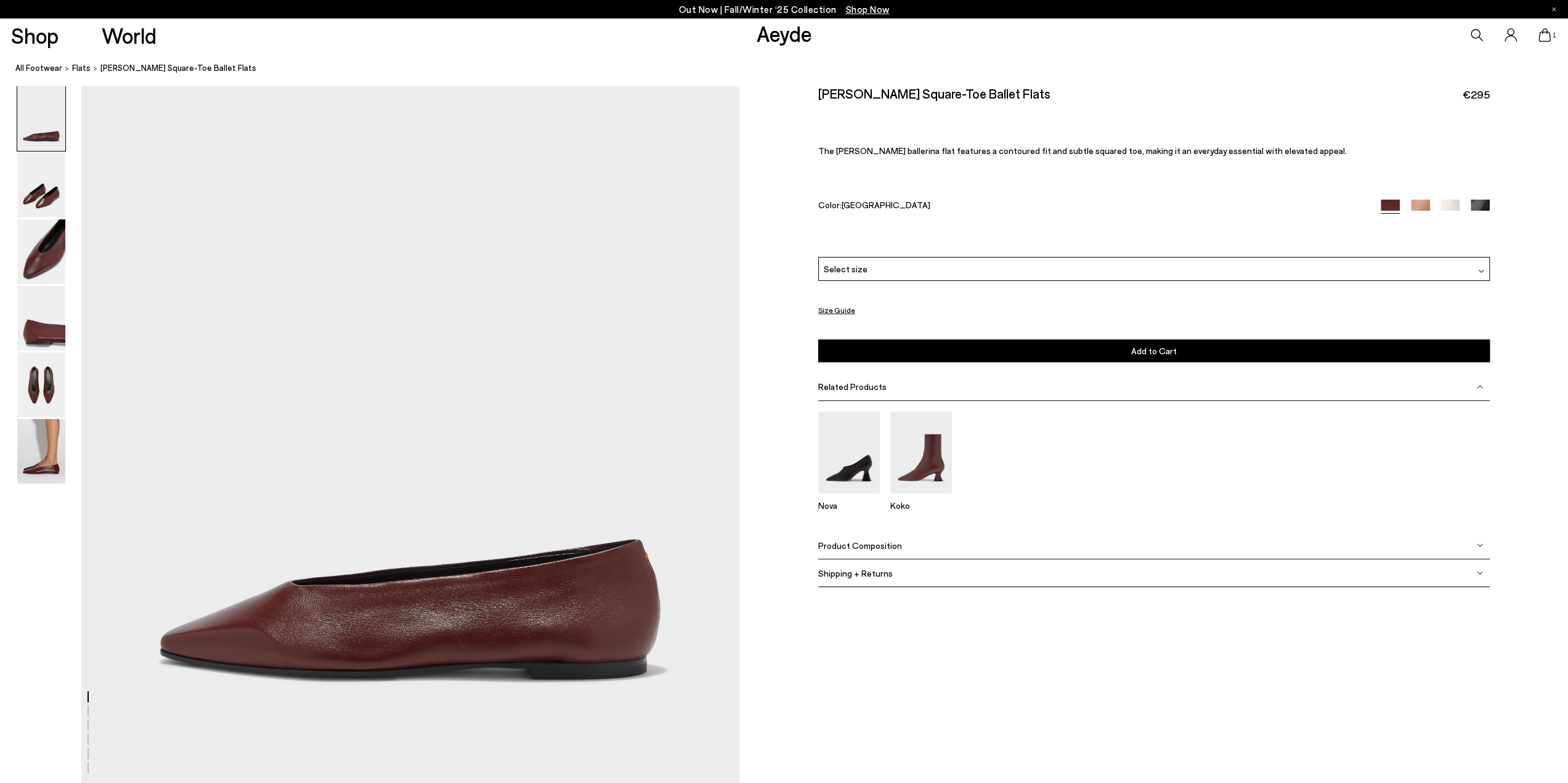
scroll to position [61, 0]
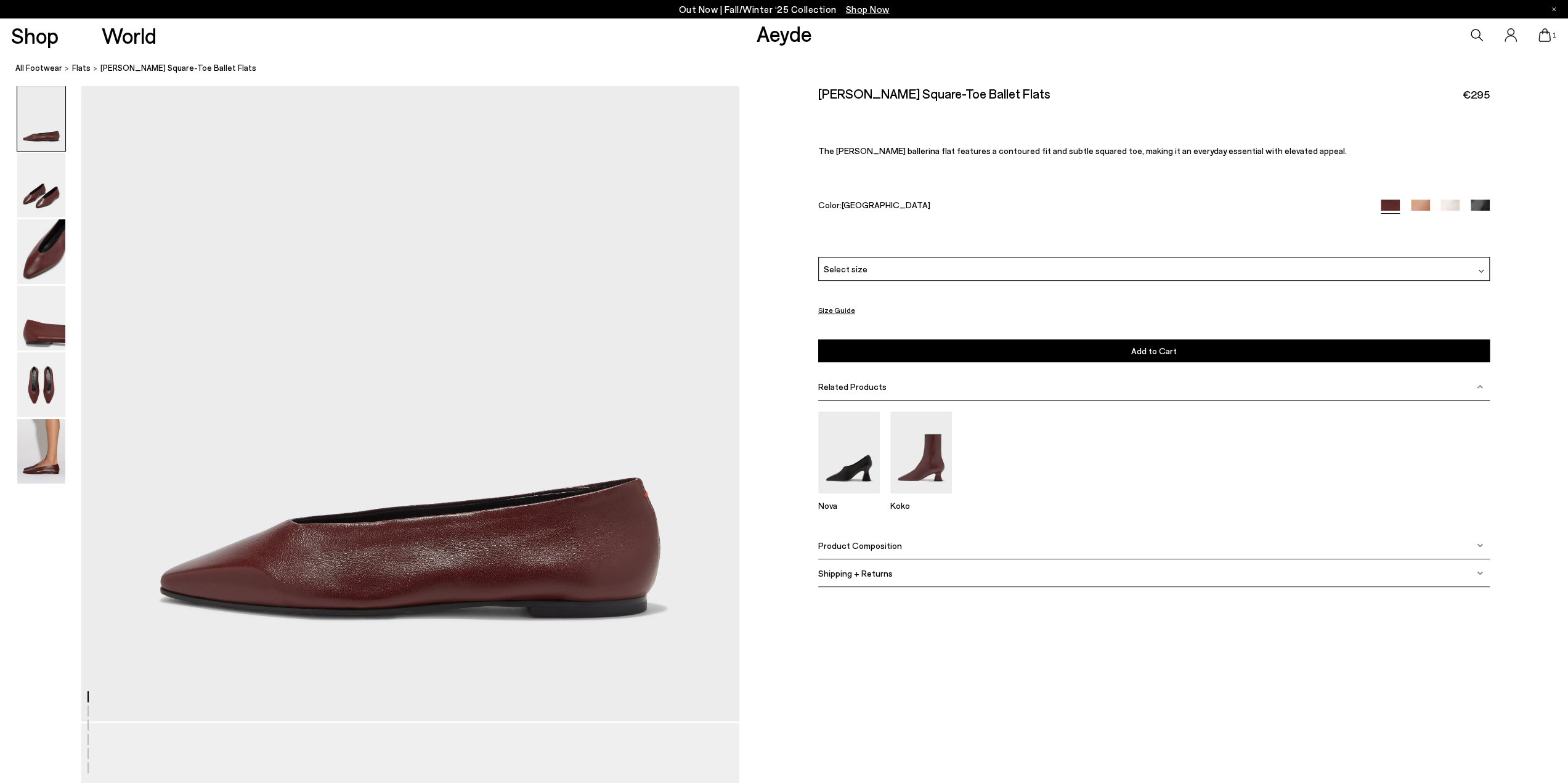
click at [47, 247] on img at bounding box center [41, 251] width 48 height 65
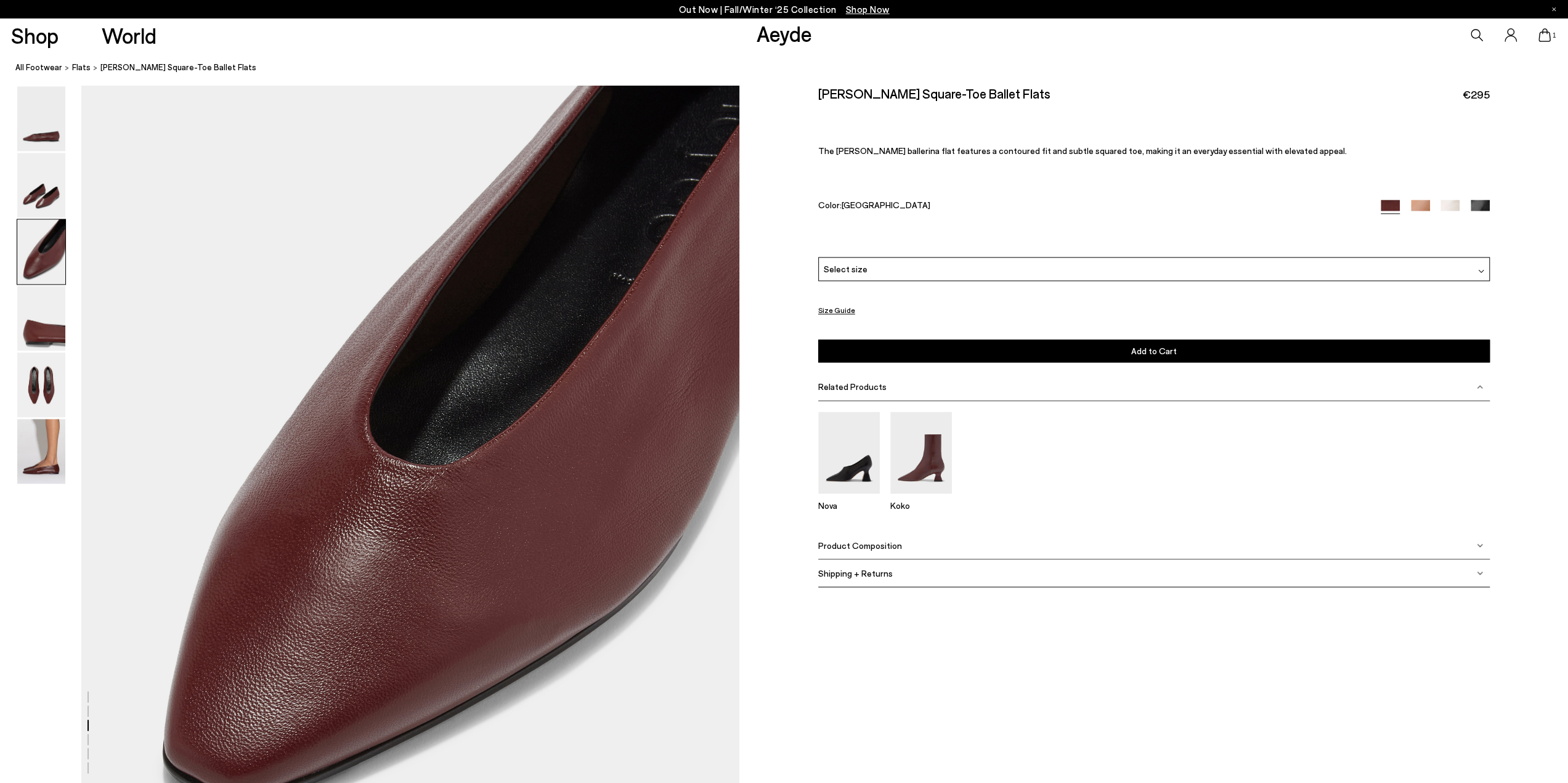
scroll to position [1703, 0]
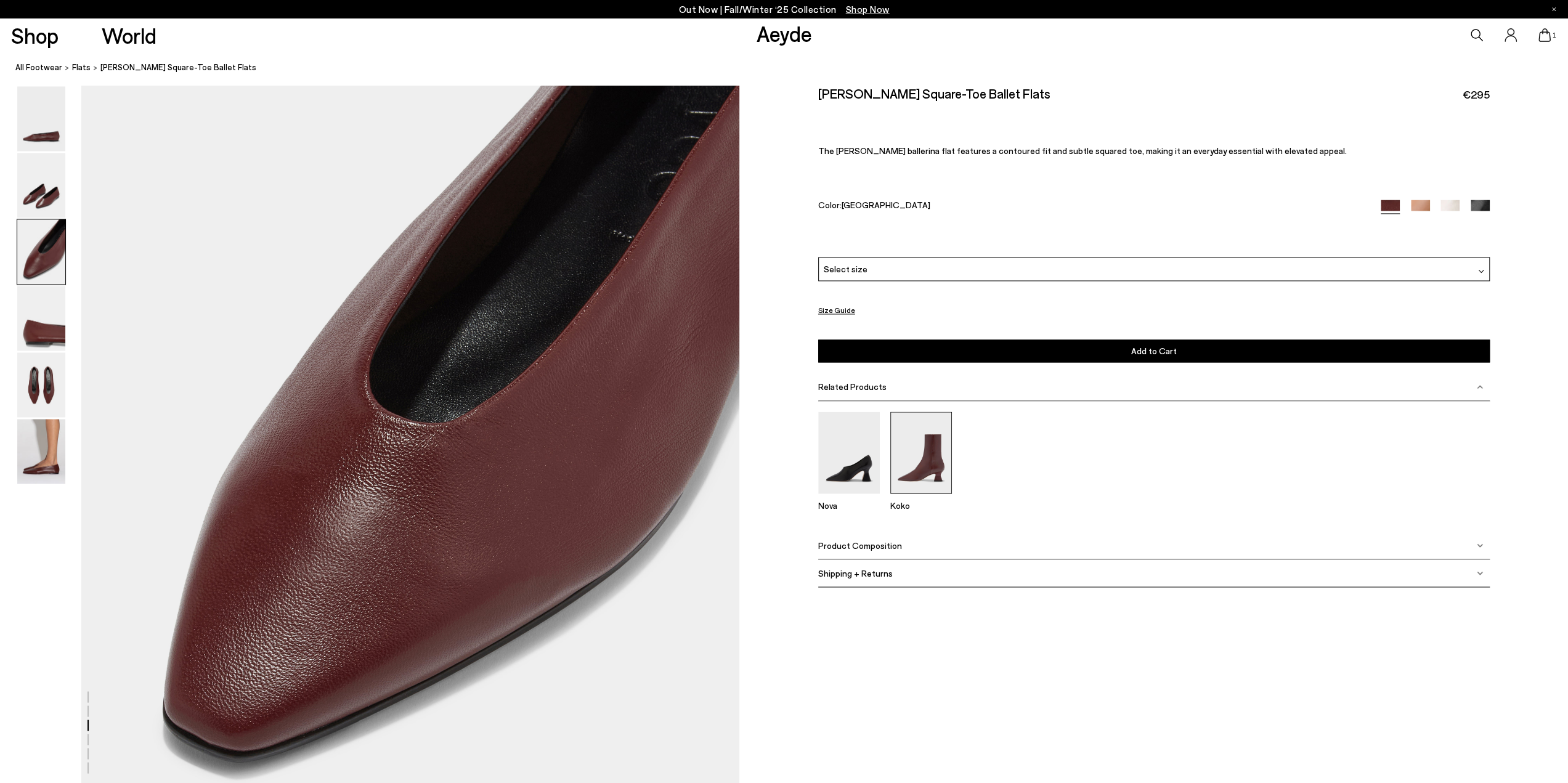
click at [932, 454] on img at bounding box center [921, 453] width 61 height 82
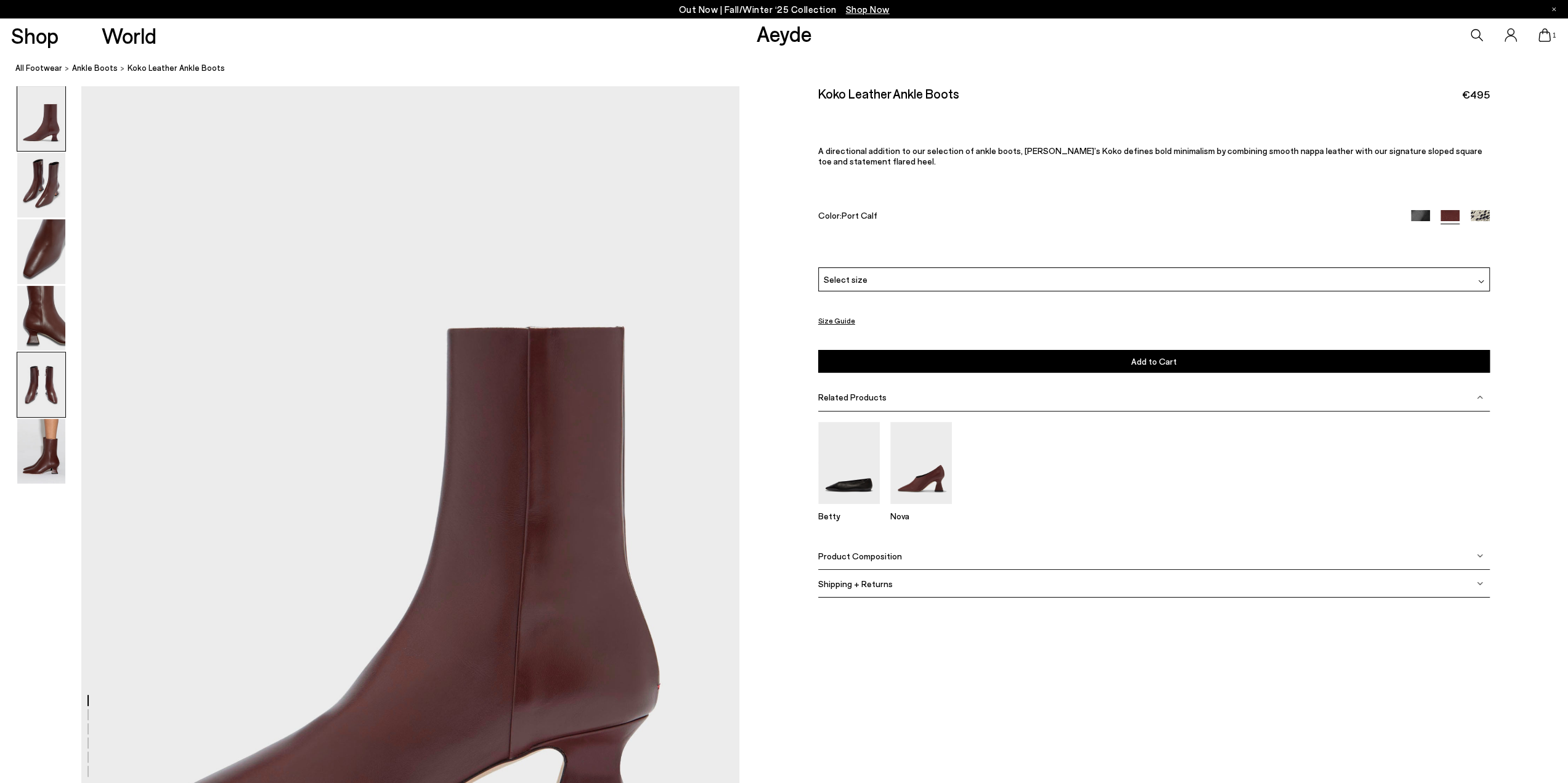
click at [39, 396] on img at bounding box center [41, 384] width 48 height 65
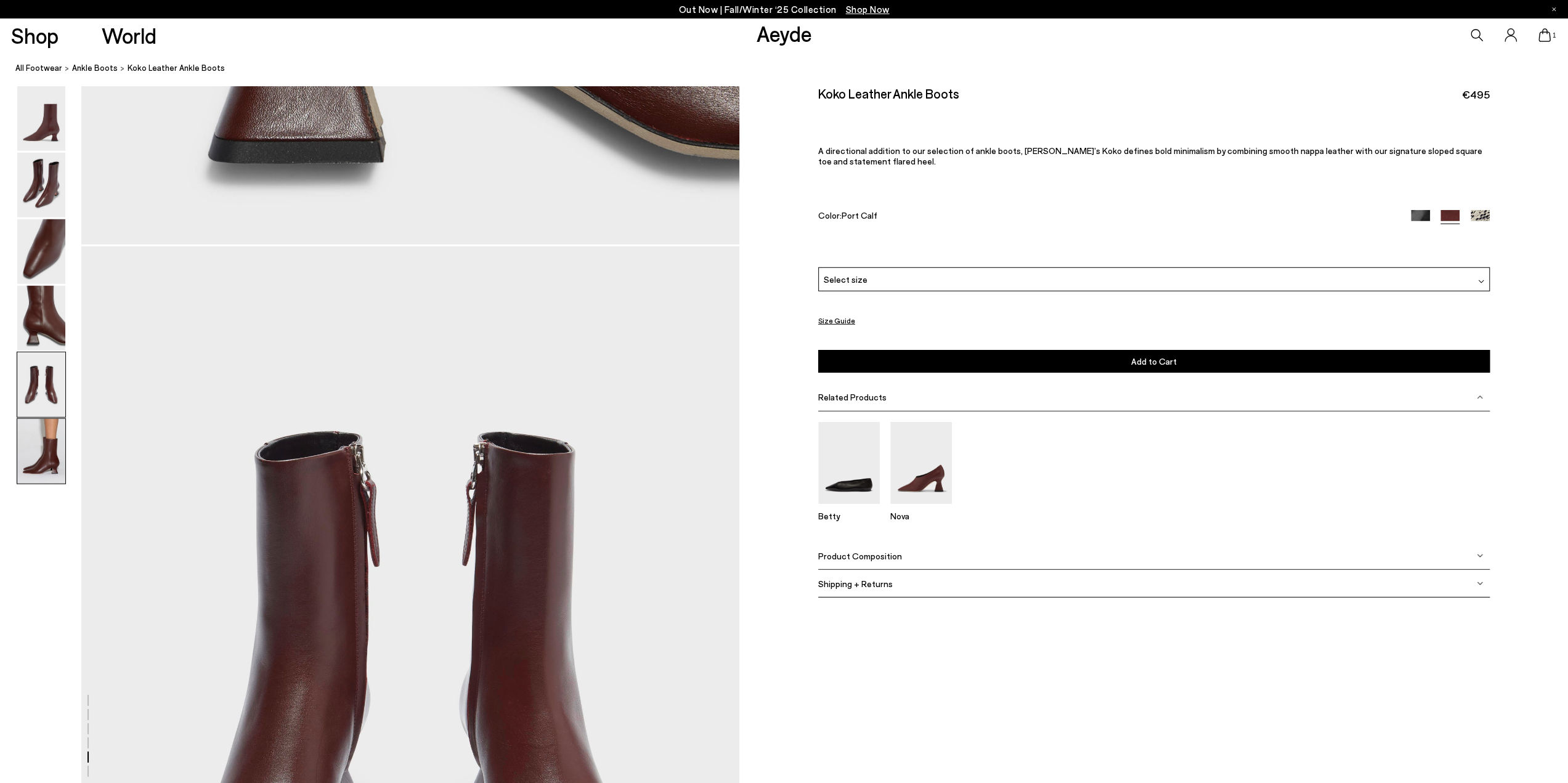
click at [43, 452] on img at bounding box center [41, 451] width 48 height 65
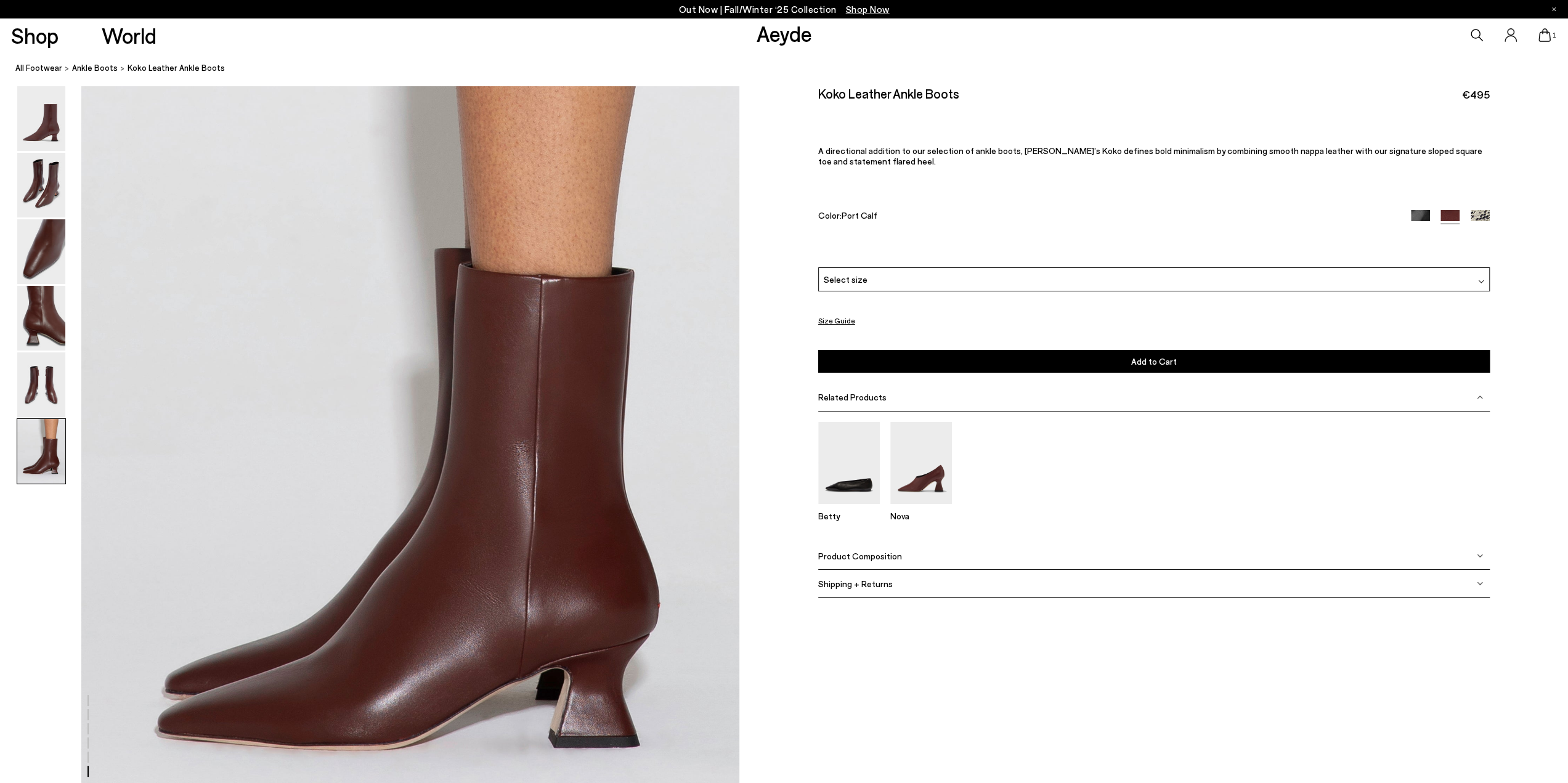
scroll to position [4482, 0]
click at [49, 462] on img at bounding box center [41, 451] width 48 height 65
click at [44, 262] on img at bounding box center [41, 251] width 48 height 65
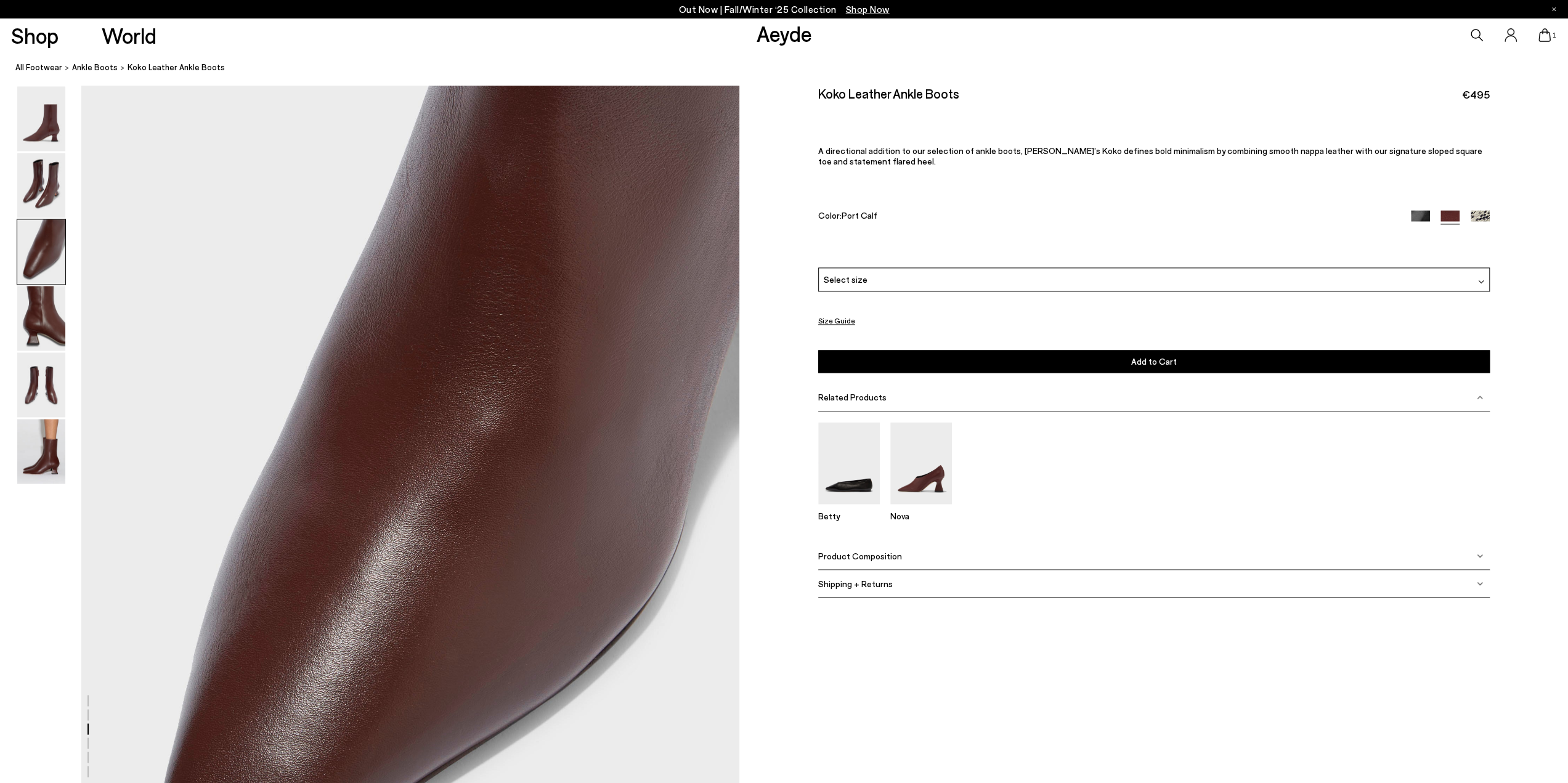
scroll to position [1759, 0]
